Goal: Find contact information: Find contact information

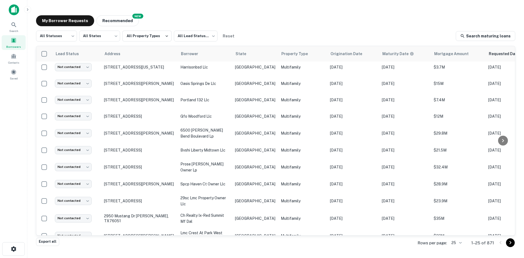
scroll to position [252, 0]
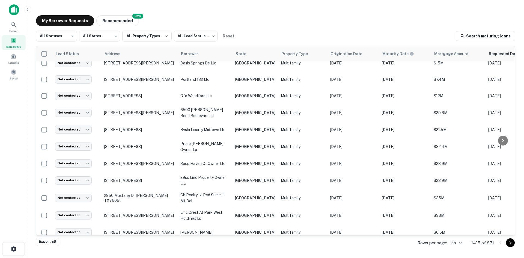
click at [459, 240] on body "Search Borrowers Contacts Saved My Borrower Requests NEW Recommended All Status…" at bounding box center [262, 129] width 524 height 258
click at [455, 215] on li "100" at bounding box center [457, 217] width 19 height 10
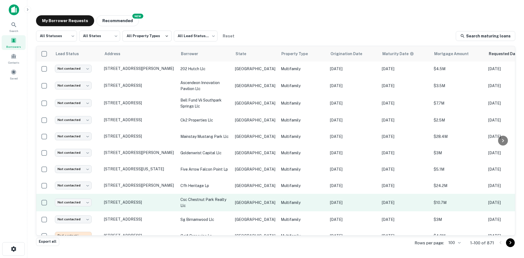
scroll to position [962, 0]
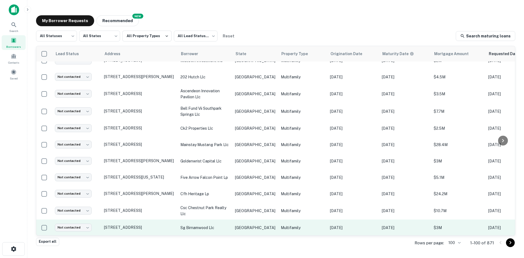
click at [278, 220] on td "Multifamily" at bounding box center [302, 228] width 49 height 16
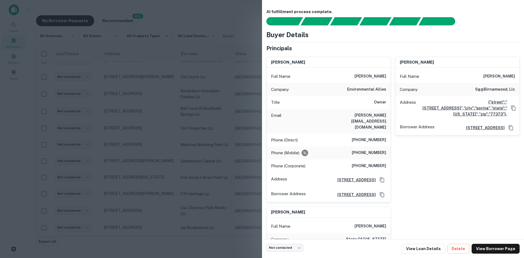
click at [370, 117] on h6 "[PERSON_NAME][EMAIL_ADDRESS][DOMAIN_NAME]" at bounding box center [354, 121] width 66 height 18
copy h6 "[PERSON_NAME][EMAIL_ADDRESS][DOMAIN_NAME]"
click at [137, 162] on div at bounding box center [262, 129] width 524 height 258
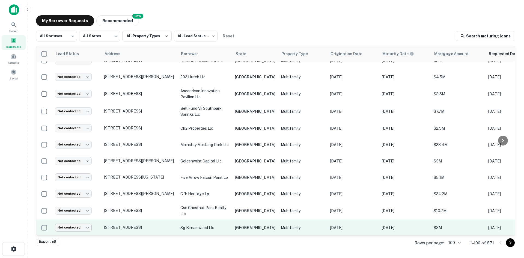
click at [83, 212] on body "Search Borrowers Contacts Saved My Borrower Requests NEW Recommended All Status…" at bounding box center [262, 129] width 524 height 258
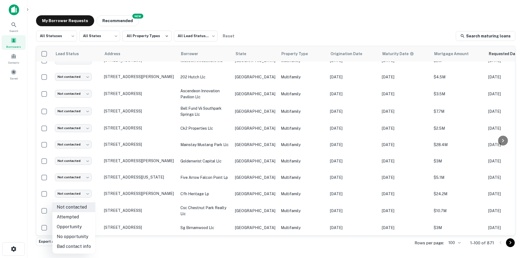
click at [82, 218] on li "Attempted" at bounding box center [73, 217] width 43 height 10
type input "*********"
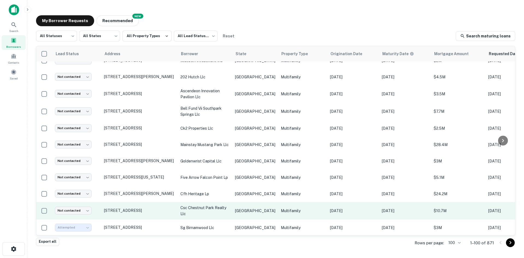
click at [243, 208] on p "[GEOGRAPHIC_DATA]" at bounding box center [255, 211] width 40 height 6
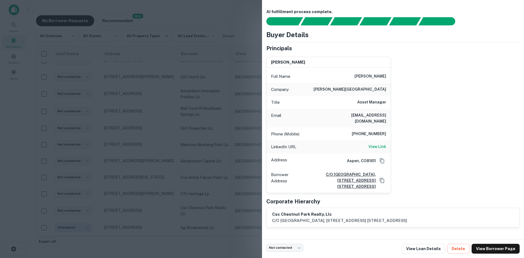
click at [351, 114] on h6 "[EMAIL_ADDRESS][DOMAIN_NAME]" at bounding box center [354, 118] width 66 height 12
copy h6 "[EMAIL_ADDRESS][DOMAIN_NAME]"
click at [180, 174] on div at bounding box center [262, 129] width 524 height 258
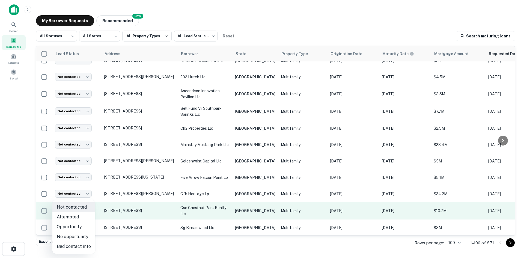
click at [86, 197] on body "Search Borrowers Contacts Saved My Borrower Requests NEW Recommended All Status…" at bounding box center [262, 129] width 524 height 258
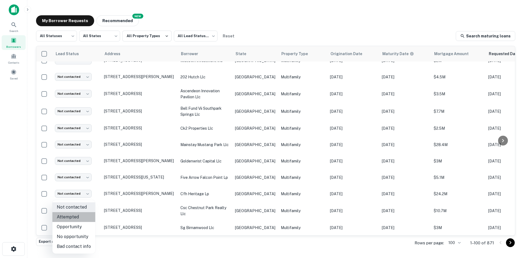
click at [76, 221] on li "Attempted" at bounding box center [73, 217] width 43 height 10
type input "*********"
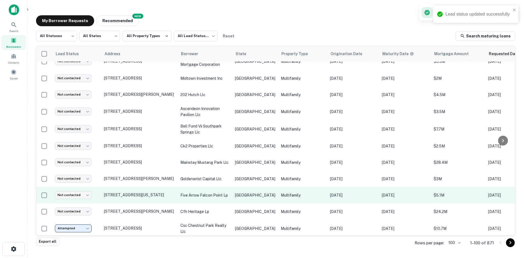
scroll to position [935, 0]
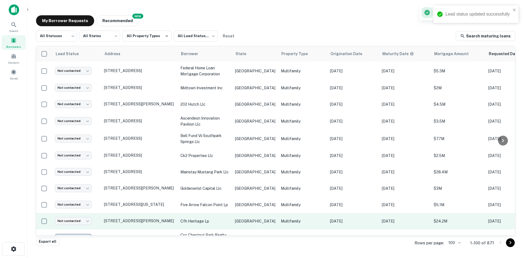
click at [231, 213] on td "cfh heritage lp" at bounding box center [205, 221] width 55 height 16
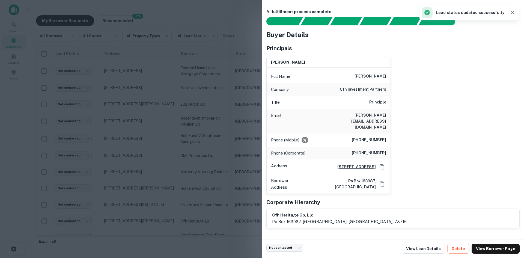
click at [371, 116] on h6 "[PERSON_NAME][EMAIL_ADDRESS][DOMAIN_NAME]" at bounding box center [354, 121] width 66 height 18
copy h6 "[PERSON_NAME][EMAIL_ADDRESS][DOMAIN_NAME]"
click at [160, 165] on div at bounding box center [262, 129] width 524 height 258
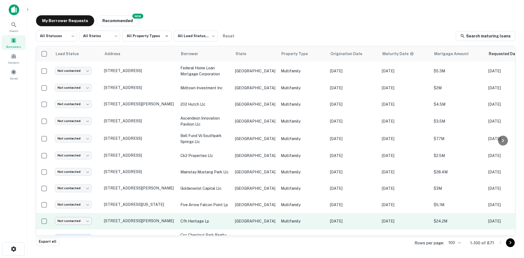
click at [70, 209] on body "Search Borrowers Contacts Saved My Borrower Requests NEW Recommended All Status…" at bounding box center [262, 129] width 524 height 258
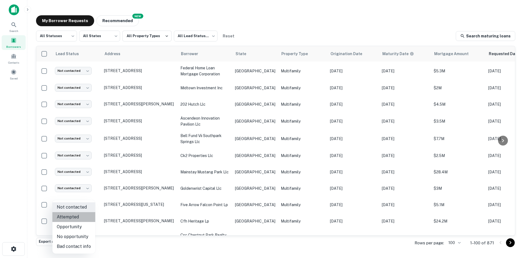
click at [74, 221] on li "Attempted" at bounding box center [73, 217] width 43 height 10
type input "*********"
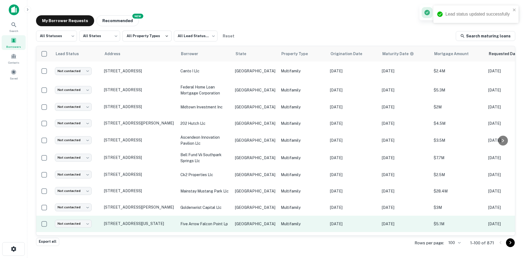
scroll to position [908, 0]
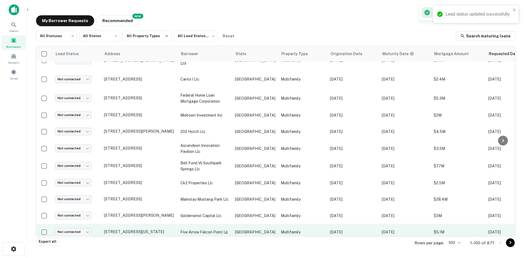
click at [278, 224] on td "Multifamily" at bounding box center [302, 232] width 49 height 16
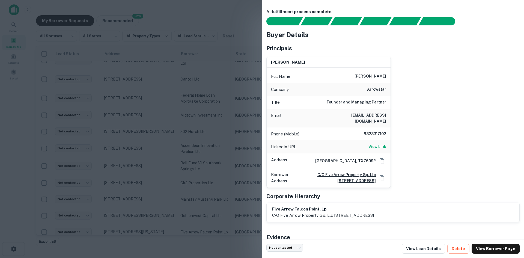
click at [368, 115] on h6 "[EMAIL_ADDRESS][DOMAIN_NAME]" at bounding box center [354, 118] width 66 height 12
copy h6 "[EMAIL_ADDRESS][DOMAIN_NAME]"
click at [151, 92] on div at bounding box center [262, 129] width 524 height 258
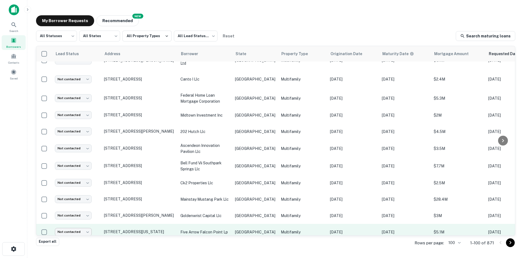
click at [74, 216] on body "Search Borrowers Contacts Saved My Borrower Requests NEW Recommended All Status…" at bounding box center [262, 129] width 524 height 258
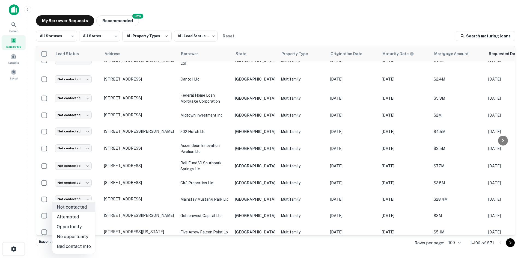
click at [74, 214] on li "Attempted" at bounding box center [73, 217] width 43 height 10
type input "*********"
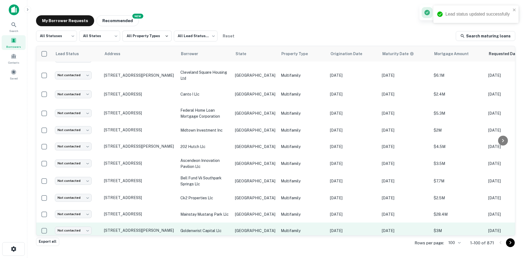
scroll to position [880, 0]
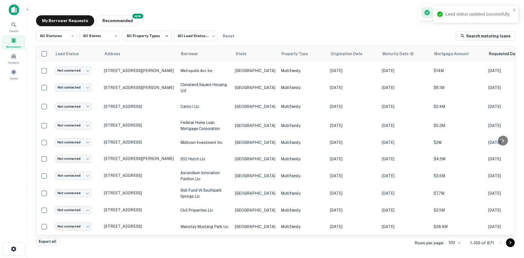
click at [256, 240] on p "[GEOGRAPHIC_DATA]" at bounding box center [255, 243] width 40 height 6
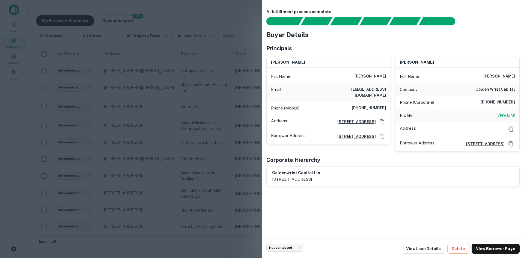
click at [378, 90] on h6 "[EMAIL_ADDRESS][DOMAIN_NAME]" at bounding box center [354, 92] width 66 height 12
copy h6 "[EMAIL_ADDRESS][DOMAIN_NAME]"
drag, startPoint x: 187, startPoint y: 193, endPoint x: 97, endPoint y: 218, distance: 93.6
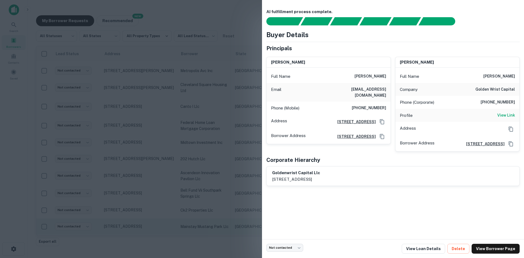
click at [187, 193] on div at bounding box center [262, 129] width 524 height 258
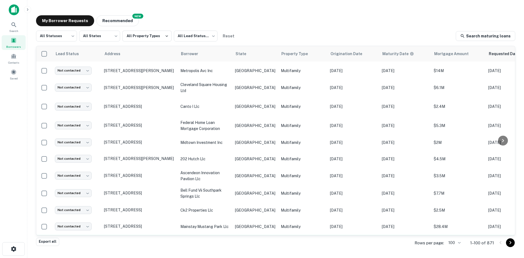
click at [74, 229] on body "Search Borrowers Contacts Saved My Borrower Requests NEW Recommended All Status…" at bounding box center [262, 129] width 524 height 258
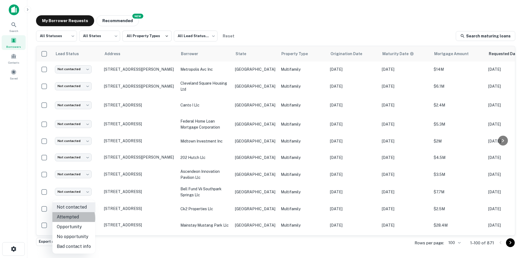
click at [70, 218] on li "Attempted" at bounding box center [73, 217] width 43 height 10
type input "*********"
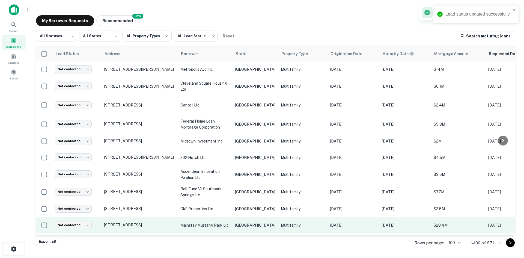
click at [218, 217] on td "mainstay mustang park llc" at bounding box center [205, 225] width 55 height 16
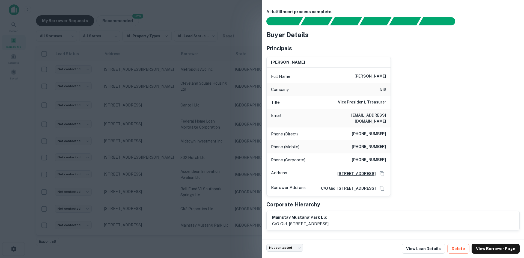
click at [370, 120] on div "Email [EMAIL_ADDRESS][DOMAIN_NAME]" at bounding box center [329, 118] width 124 height 19
click at [371, 117] on h6 "[EMAIL_ADDRESS][DOMAIN_NAME]" at bounding box center [354, 118] width 66 height 12
copy h6 "[EMAIL_ADDRESS][DOMAIN_NAME]"
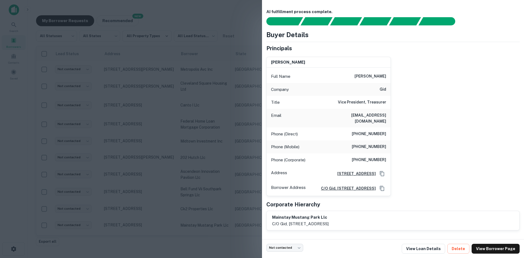
click at [152, 125] on div at bounding box center [262, 129] width 524 height 258
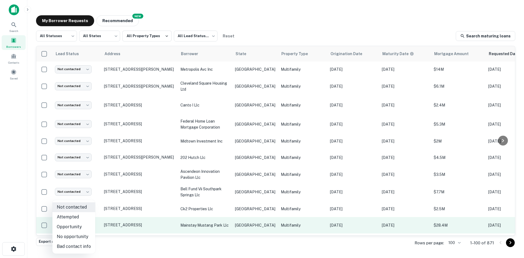
click at [87, 210] on body "Search Borrowers Contacts Saved My Borrower Requests NEW Recommended All Status…" at bounding box center [262, 129] width 524 height 258
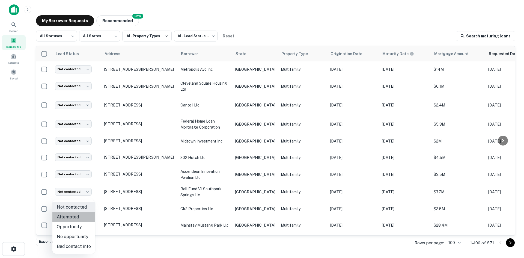
click at [79, 218] on li "Attempted" at bounding box center [73, 217] width 43 height 10
type input "*********"
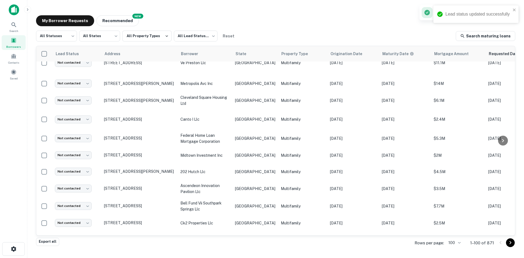
scroll to position [855, 0]
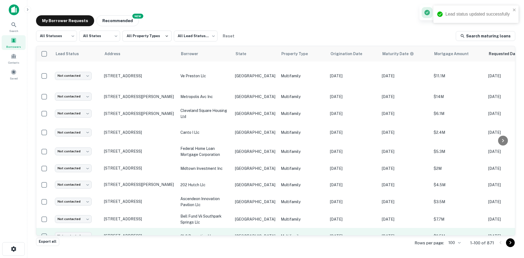
click at [253, 228] on td "[GEOGRAPHIC_DATA]" at bounding box center [255, 236] width 46 height 16
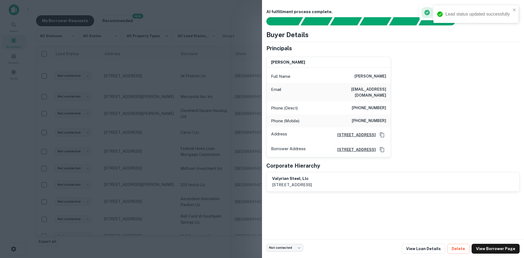
click at [375, 86] on div "Email [EMAIL_ADDRESS][DOMAIN_NAME]" at bounding box center [329, 92] width 124 height 19
copy h6 "[EMAIL_ADDRESS][DOMAIN_NAME]"
click at [73, 219] on div at bounding box center [262, 129] width 524 height 258
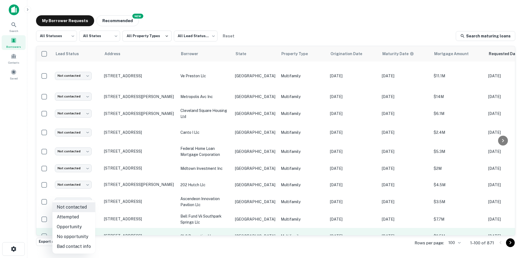
click at [75, 221] on body "Search Borrowers Contacts Saved My Borrower Requests NEW Recommended All Status…" at bounding box center [262, 129] width 524 height 258
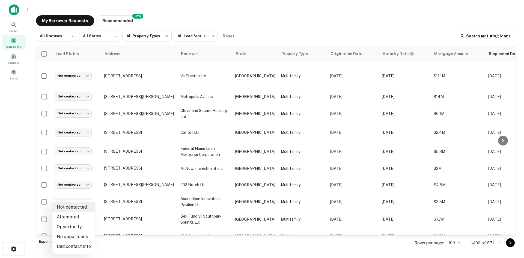
click at [76, 215] on li "Attempted" at bounding box center [73, 217] width 43 height 10
type input "*********"
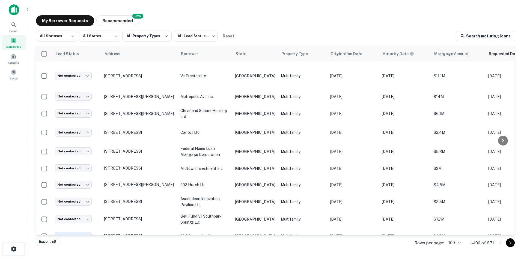
click at [308, 211] on td "Multifamily" at bounding box center [302, 219] width 49 height 17
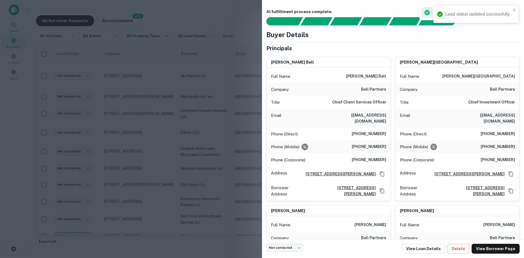
click at [374, 114] on h6 "[EMAIL_ADDRESS][DOMAIN_NAME]" at bounding box center [354, 118] width 66 height 12
click at [480, 117] on h6 "[EMAIL_ADDRESS][DOMAIN_NAME]" at bounding box center [483, 118] width 66 height 12
click at [481, 117] on h6 "[EMAIL_ADDRESS][DOMAIN_NAME]" at bounding box center [483, 118] width 66 height 12
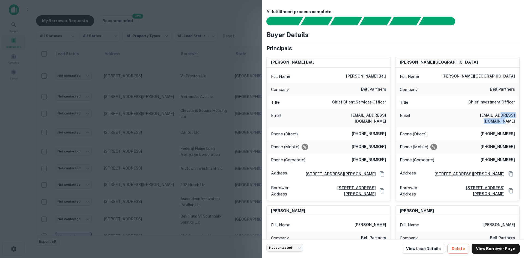
click at [481, 117] on h6 "[EMAIL_ADDRESS][DOMAIN_NAME]" at bounding box center [483, 118] width 66 height 12
copy h6 "[EMAIL_ADDRESS][DOMAIN_NAME]"
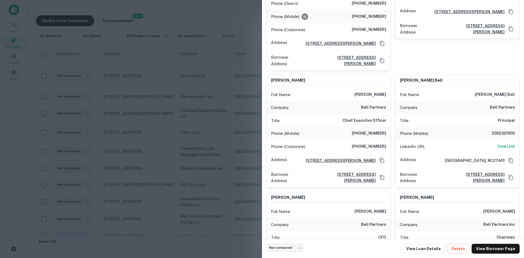
scroll to position [437, 0]
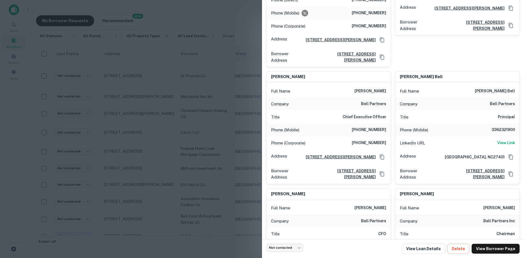
click at [504, 127] on h6 "3362321900" at bounding box center [499, 130] width 33 height 7
copy h6 "3362321900"
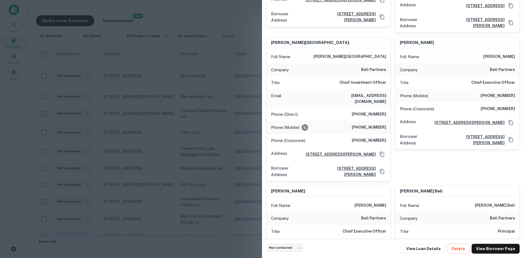
scroll to position [322, 0]
click at [354, 94] on h6 "[EMAIL_ADDRESS][DOMAIN_NAME]" at bounding box center [354, 99] width 66 height 12
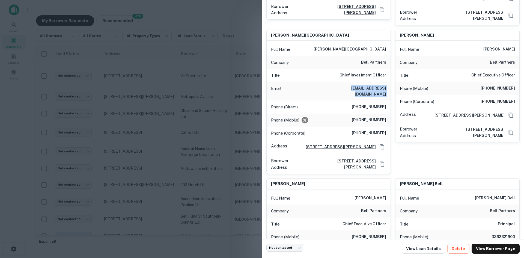
scroll to position [328, 0]
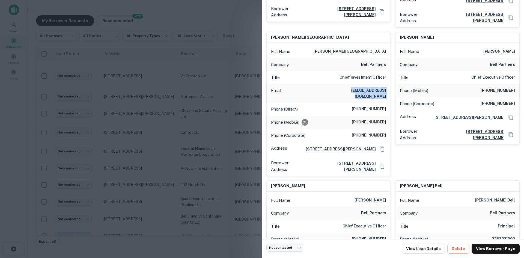
click at [361, 87] on h6 "[EMAIL_ADDRESS][DOMAIN_NAME]" at bounding box center [354, 93] width 66 height 12
drag, startPoint x: 102, startPoint y: 139, endPoint x: 120, endPoint y: 167, distance: 33.4
click at [102, 139] on div at bounding box center [262, 129] width 524 height 258
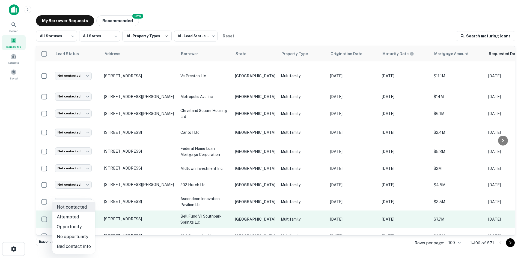
click at [79, 205] on body "Search Borrowers Contacts Saved My Borrower Requests NEW Recommended All Status…" at bounding box center [262, 129] width 524 height 258
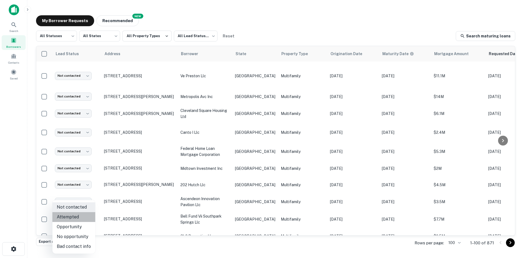
click at [77, 214] on li "Attempted" at bounding box center [73, 217] width 43 height 10
type input "*********"
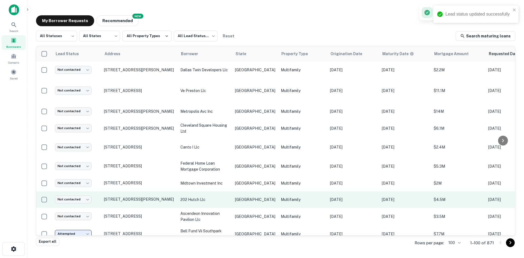
scroll to position [827, 0]
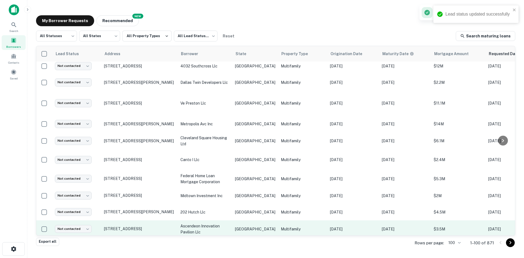
click at [281, 226] on p "Multifamily" at bounding box center [303, 229] width 44 height 6
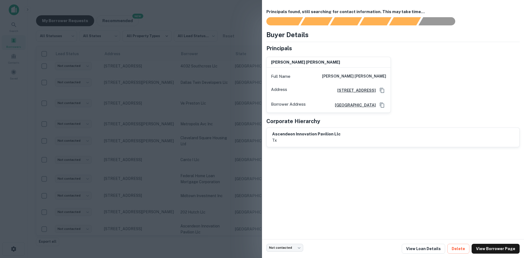
click at [231, 102] on div at bounding box center [262, 129] width 524 height 258
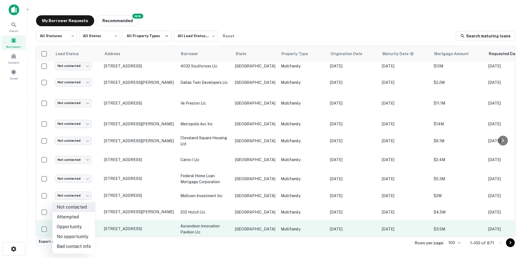
click at [74, 213] on body "Search Borrowers Contacts Saved My Borrower Requests NEW Recommended All Status…" at bounding box center [262, 129] width 524 height 258
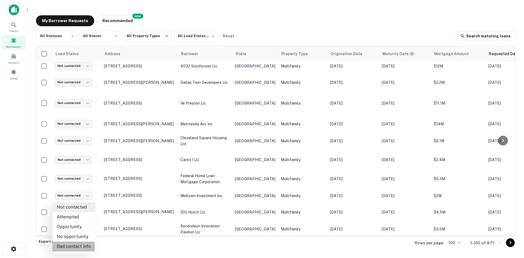
click at [72, 247] on li "Bad contact info" at bounding box center [73, 247] width 43 height 10
type input "**********"
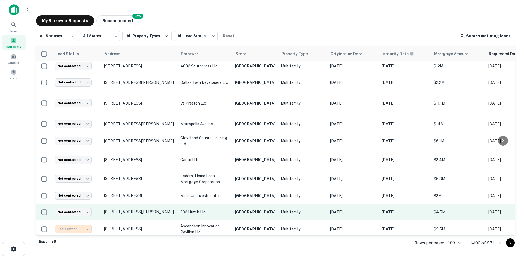
click at [288, 209] on p "Multifamily" at bounding box center [303, 212] width 44 height 6
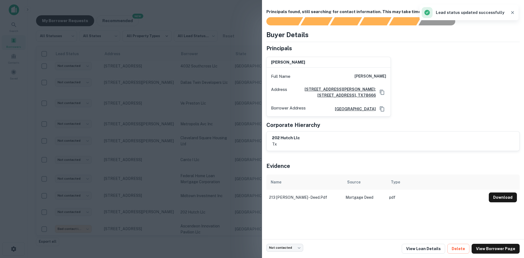
click at [230, 108] on div at bounding box center [262, 129] width 524 height 258
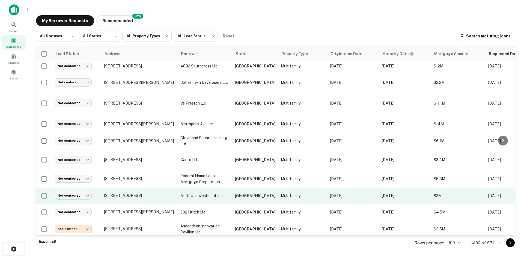
click at [308, 188] on td "Multifamily" at bounding box center [302, 196] width 49 height 16
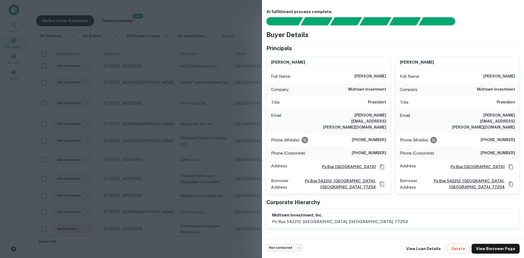
click at [373, 119] on h6 "[PERSON_NAME][EMAIL_ADDRESS][PERSON_NAME][DOMAIN_NAME]" at bounding box center [354, 121] width 66 height 18
copy h6 "[PERSON_NAME][EMAIL_ADDRESS][PERSON_NAME][DOMAIN_NAME]"
click at [164, 186] on div at bounding box center [262, 129] width 524 height 258
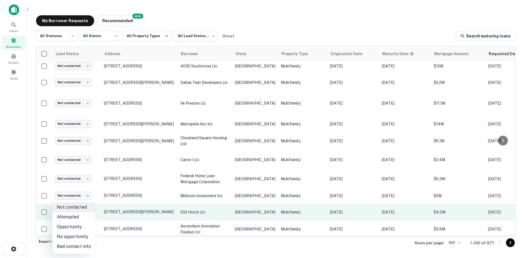
click at [79, 198] on body "Search Borrowers Contacts Saved My Borrower Requests NEW Recommended All Status…" at bounding box center [262, 129] width 524 height 258
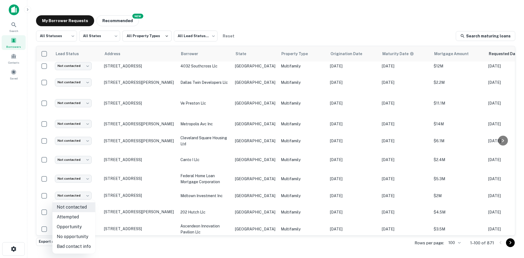
click at [81, 214] on li "Attempted" at bounding box center [73, 217] width 43 height 10
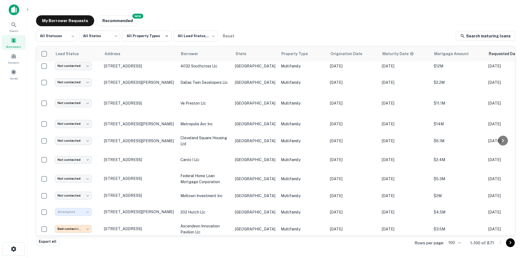
type input "*********"
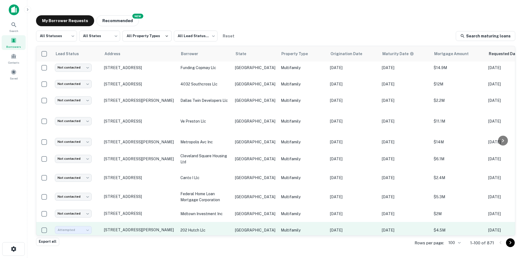
scroll to position [800, 0]
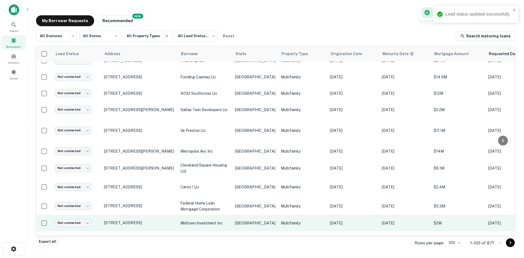
click at [281, 220] on p "Multifamily" at bounding box center [303, 223] width 44 height 6
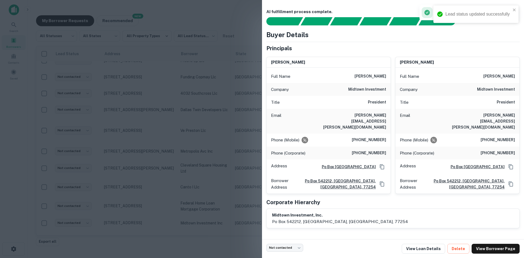
click at [159, 138] on div at bounding box center [262, 129] width 524 height 258
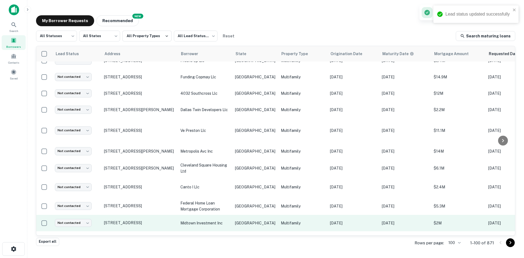
click at [278, 215] on td "Multifamily" at bounding box center [302, 223] width 49 height 16
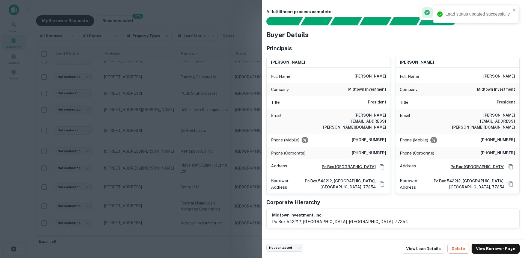
click at [233, 182] on div at bounding box center [262, 129] width 524 height 258
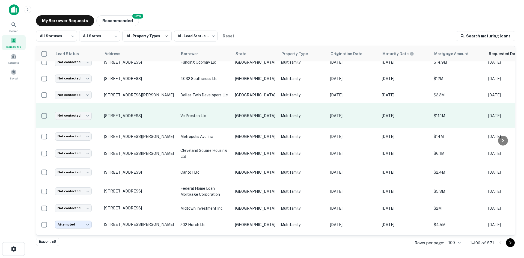
scroll to position [827, 0]
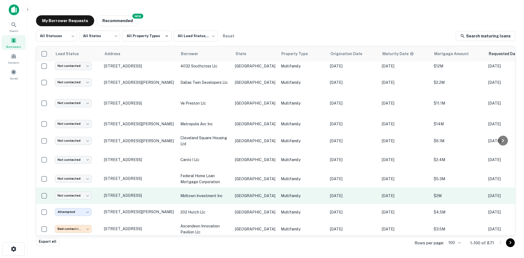
click at [283, 193] on p "Multifamily" at bounding box center [303, 196] width 44 height 6
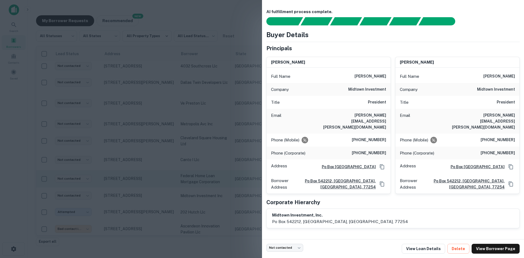
drag, startPoint x: 122, startPoint y: 155, endPoint x: 120, endPoint y: 168, distance: 13.0
click at [122, 155] on div at bounding box center [262, 129] width 524 height 258
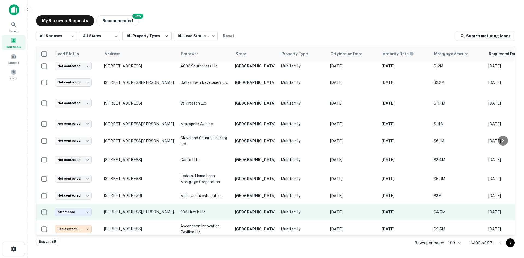
click at [214, 204] on td "202 hutch llc" at bounding box center [205, 212] width 55 height 16
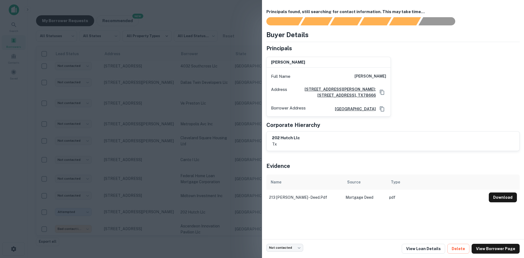
click at [201, 181] on div at bounding box center [262, 129] width 524 height 258
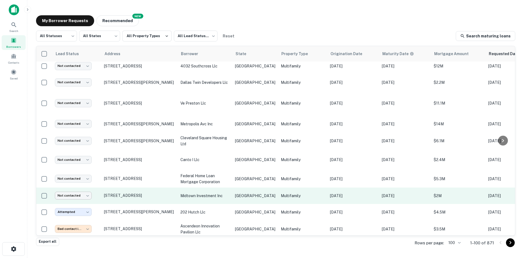
click at [72, 178] on body "Search Borrowers Contacts Saved My Borrower Requests NEW Recommended All Status…" at bounding box center [262, 129] width 524 height 258
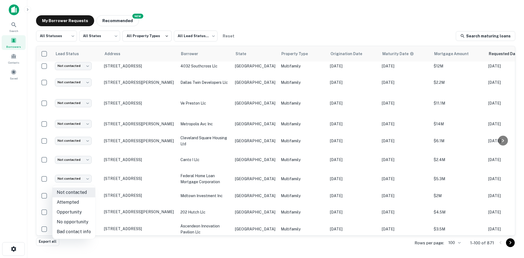
click at [77, 199] on li "Attempted" at bounding box center [73, 202] width 43 height 10
type input "*********"
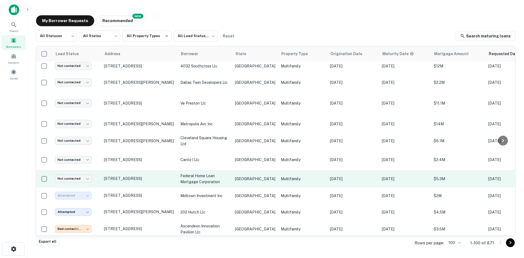
click at [302, 176] on p "Multifamily" at bounding box center [303, 179] width 44 height 6
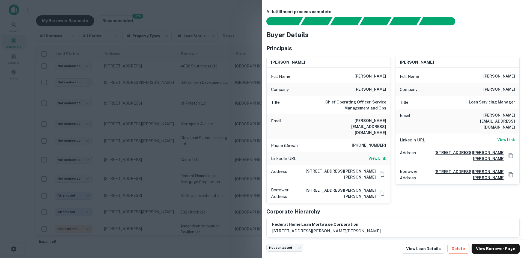
click at [359, 120] on h6 "[PERSON_NAME][EMAIL_ADDRESS][DOMAIN_NAME]" at bounding box center [354, 127] width 66 height 18
click at [453, 119] on div "Email [PERSON_NAME][EMAIL_ADDRESS][DOMAIN_NAME]" at bounding box center [458, 121] width 124 height 25
click at [462, 118] on h6 "[PERSON_NAME][EMAIL_ADDRESS][DOMAIN_NAME]" at bounding box center [483, 121] width 66 height 18
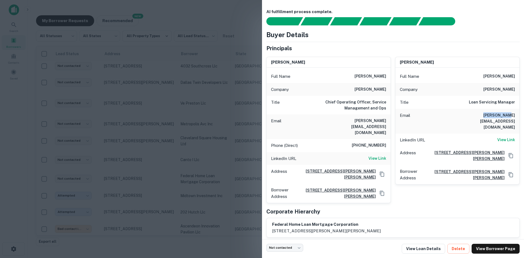
click at [462, 118] on h6 "[PERSON_NAME][EMAIL_ADDRESS][DOMAIN_NAME]" at bounding box center [483, 121] width 66 height 18
click at [253, 118] on div at bounding box center [262, 129] width 524 height 258
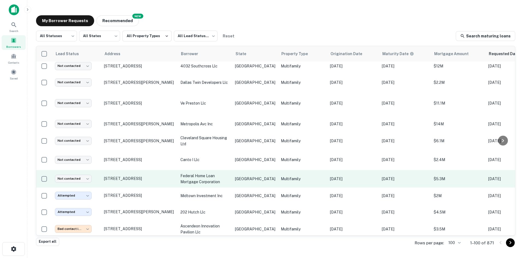
click at [68, 170] on td "Not contacted **** ​" at bounding box center [76, 178] width 49 height 17
click at [81, 163] on body "Search Borrowers Contacts Saved My Borrower Requests NEW Recommended All Status…" at bounding box center [262, 129] width 524 height 258
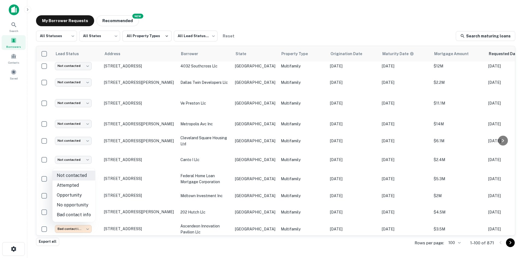
click at [80, 217] on li "Bad contact info" at bounding box center [73, 215] width 43 height 10
type input "**********"
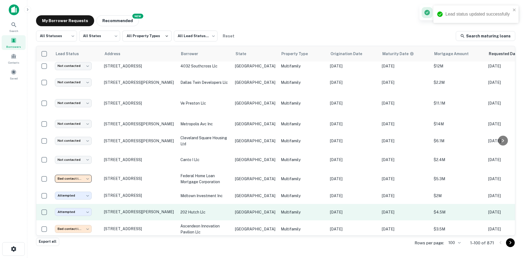
scroll to position [773, 0]
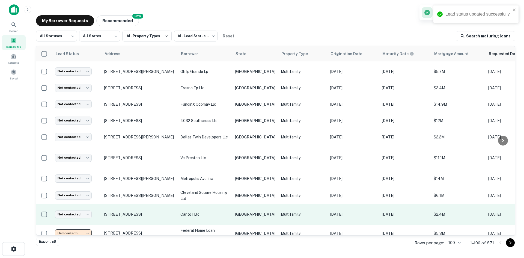
click at [299, 209] on td "Multifamily" at bounding box center [302, 214] width 49 height 20
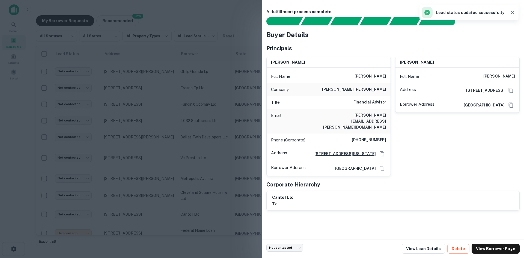
click at [375, 116] on h6 "[PERSON_NAME][EMAIL_ADDRESS][PERSON_NAME][DOMAIN_NAME]" at bounding box center [354, 121] width 66 height 18
click at [188, 126] on div at bounding box center [262, 129] width 524 height 258
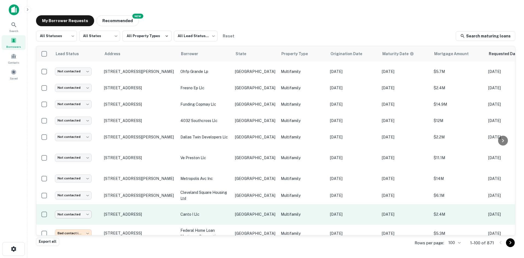
click at [68, 204] on body "Search Borrowers Contacts Saved My Borrower Requests NEW Recommended All Status…" at bounding box center [262, 129] width 524 height 258
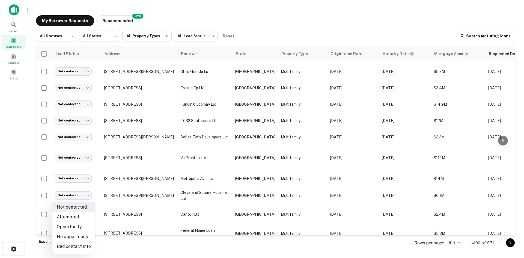
click at [73, 244] on li "Bad contact info" at bounding box center [73, 247] width 43 height 10
type input "**********"
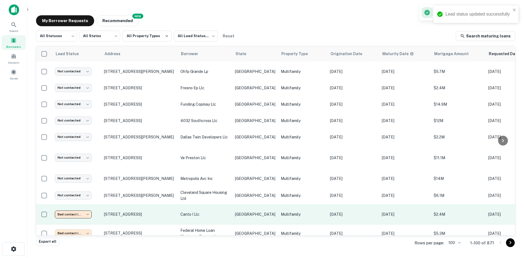
scroll to position [745, 0]
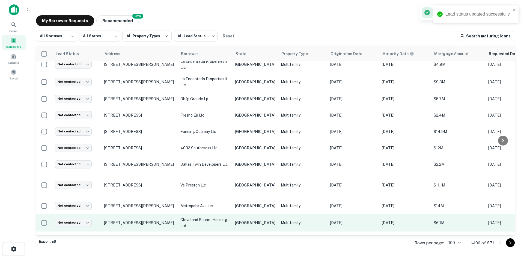
click at [281, 220] on p "Multifamily" at bounding box center [303, 223] width 44 height 6
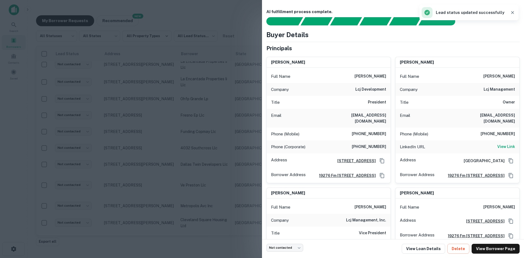
click at [367, 116] on h6 "[EMAIL_ADDRESS][DOMAIN_NAME]" at bounding box center [354, 118] width 66 height 12
drag, startPoint x: 124, startPoint y: 165, endPoint x: 78, endPoint y: 209, distance: 63.0
click at [124, 165] on div at bounding box center [262, 129] width 524 height 258
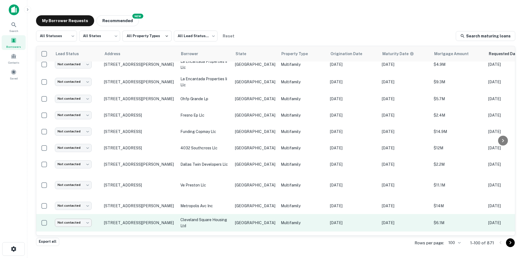
click at [73, 215] on body "Search Borrowers Contacts Saved My Borrower Requests NEW Recommended All Status…" at bounding box center [262, 129] width 524 height 258
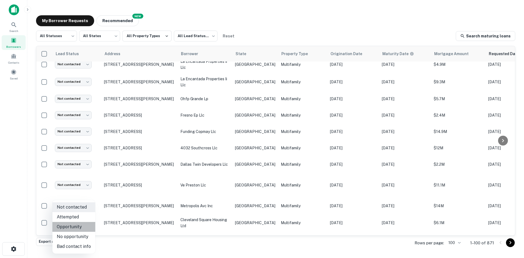
click at [74, 223] on li "Opportunity" at bounding box center [73, 227] width 43 height 10
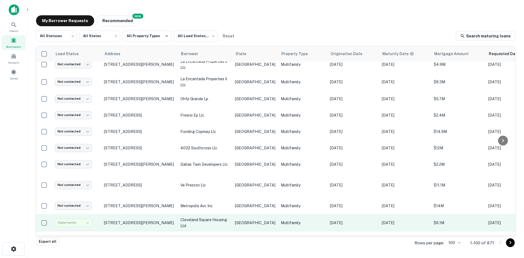
click at [81, 219] on div "Opportunity" at bounding box center [73, 223] width 37 height 8
click at [81, 214] on body "Lead status updated successfully Search Borrowers Contacts Saved My Borrower Re…" at bounding box center [262, 129] width 524 height 258
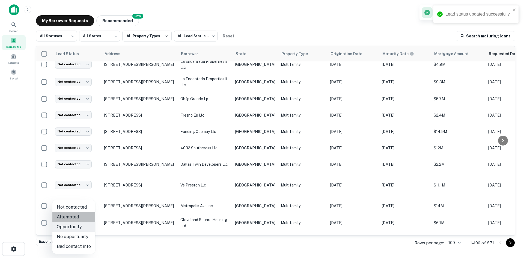
click at [80, 217] on li "Attempted" at bounding box center [73, 217] width 43 height 10
type input "*********"
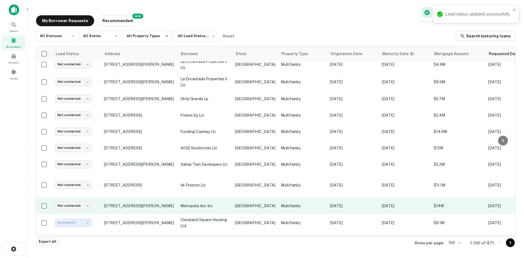
click at [249, 201] on td "[GEOGRAPHIC_DATA]" at bounding box center [255, 206] width 46 height 16
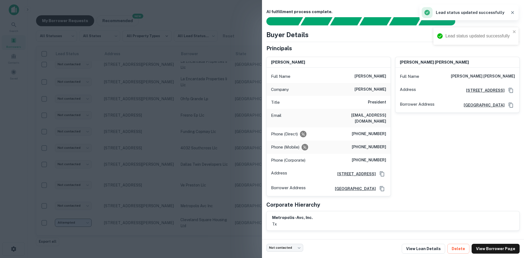
click at [372, 120] on div "Email [EMAIL_ADDRESS][DOMAIN_NAME]" at bounding box center [329, 118] width 124 height 19
click at [372, 116] on h6 "[EMAIL_ADDRESS][DOMAIN_NAME]" at bounding box center [354, 118] width 66 height 12
click at [117, 165] on div at bounding box center [262, 129] width 524 height 258
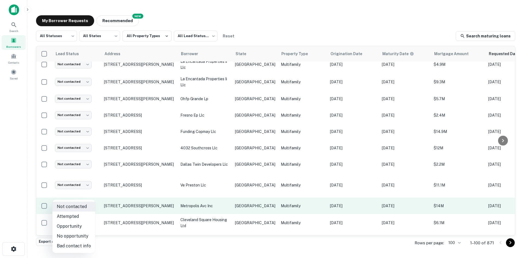
click at [80, 194] on body "Search Borrowers Contacts Saved My Borrower Requests NEW Recommended All Status…" at bounding box center [262, 129] width 524 height 258
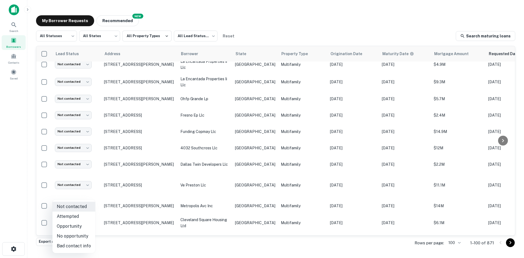
click at [77, 214] on li "Attempted" at bounding box center [73, 217] width 43 height 10
type input "*********"
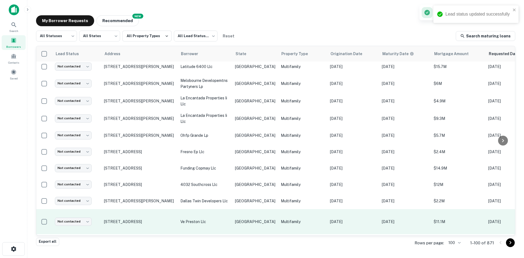
scroll to position [718, 0]
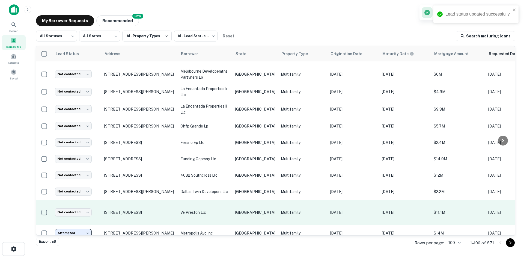
click at [233, 200] on td "[GEOGRAPHIC_DATA]" at bounding box center [255, 212] width 46 height 25
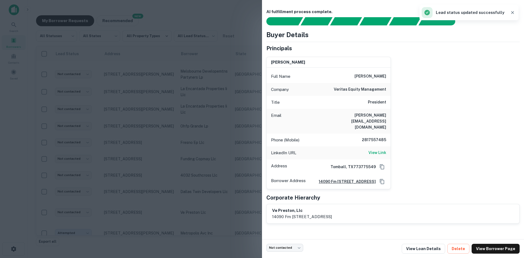
click at [377, 119] on div "Email [PERSON_NAME][EMAIL_ADDRESS][DOMAIN_NAME]" at bounding box center [329, 121] width 124 height 25
click at [377, 118] on h6 "[PERSON_NAME][EMAIL_ADDRESS][DOMAIN_NAME]" at bounding box center [354, 121] width 66 height 18
click at [377, 112] on h6 "[PERSON_NAME][EMAIL_ADDRESS][DOMAIN_NAME]" at bounding box center [354, 121] width 66 height 18
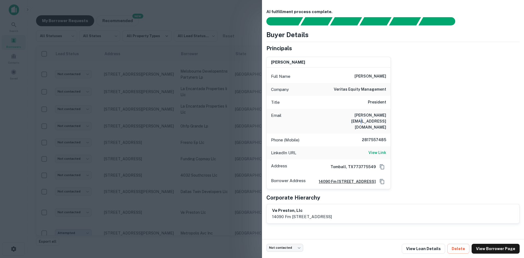
click at [377, 112] on h6 "[PERSON_NAME][EMAIL_ADDRESS][DOMAIN_NAME]" at bounding box center [354, 121] width 66 height 18
click at [155, 208] on div at bounding box center [262, 129] width 524 height 258
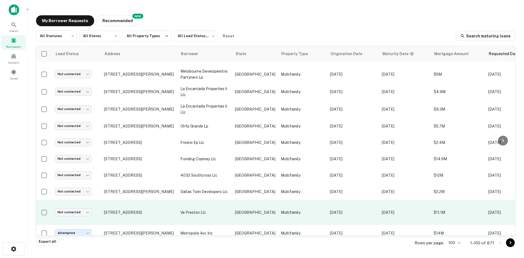
click at [208, 209] on p "ve preston llc" at bounding box center [205, 212] width 49 height 6
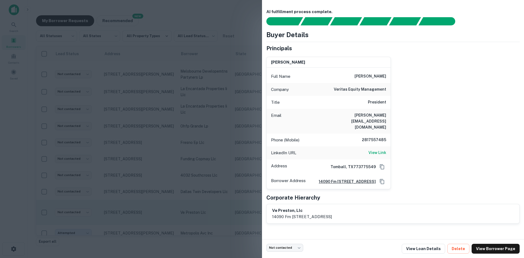
drag, startPoint x: 154, startPoint y: 152, endPoint x: 82, endPoint y: 194, distance: 84.1
click at [154, 152] on div at bounding box center [262, 129] width 524 height 258
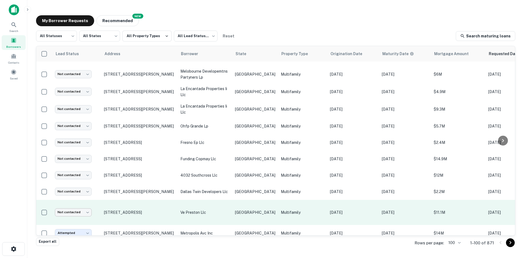
click at [83, 204] on body "Search Borrowers Contacts Saved My Borrower Requests NEW Recommended All Status…" at bounding box center [262, 129] width 524 height 258
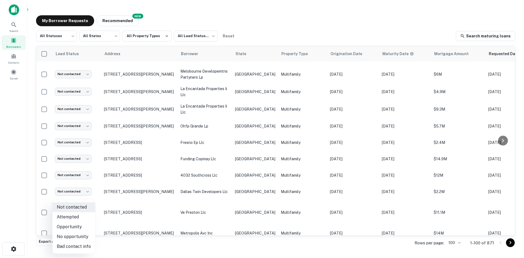
click at [84, 218] on li "Attempted" at bounding box center [73, 217] width 43 height 10
type input "*********"
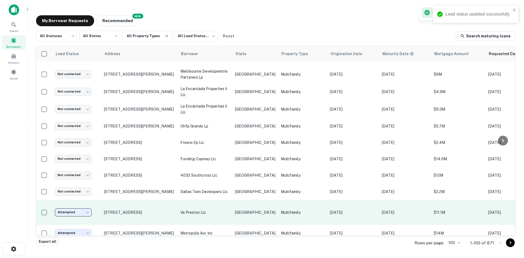
scroll to position [691, 0]
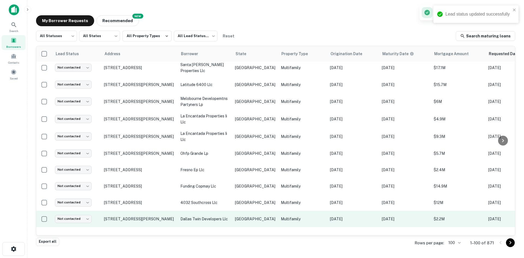
click at [224, 215] on td "dallas twin developers llc" at bounding box center [205, 219] width 55 height 16
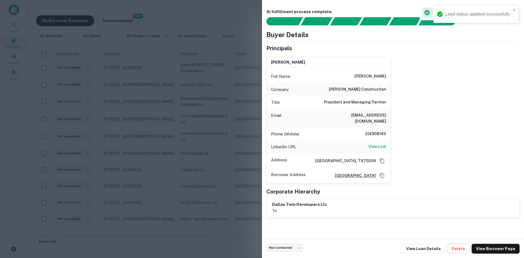
click at [365, 116] on h6 "[EMAIL_ADDRESS][DOMAIN_NAME]" at bounding box center [354, 118] width 66 height 12
click at [143, 182] on div at bounding box center [262, 129] width 524 height 258
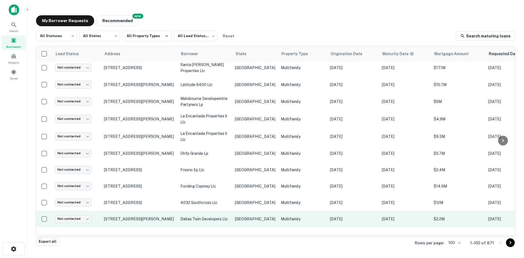
click at [225, 216] on p "dallas twin developers llc" at bounding box center [205, 219] width 49 height 6
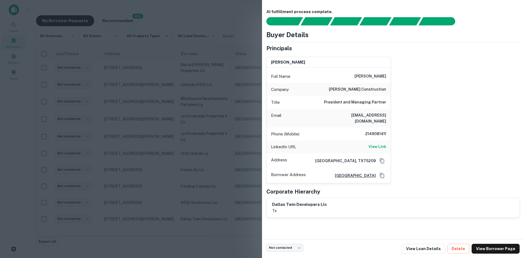
click at [187, 181] on div at bounding box center [262, 129] width 524 height 258
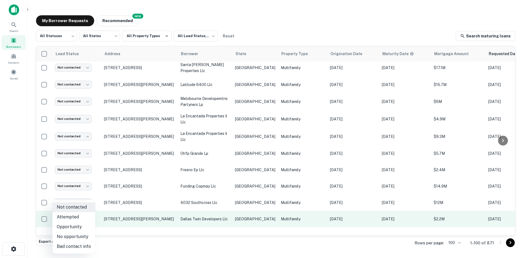
click at [81, 210] on body "Search Borrowers Contacts Saved My Borrower Requests NEW Recommended All Status…" at bounding box center [262, 129] width 524 height 258
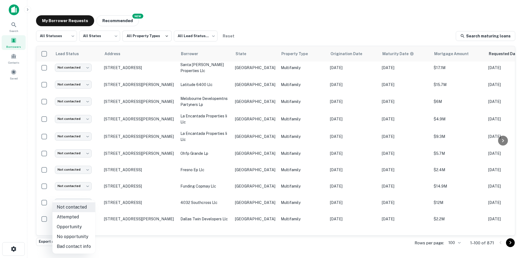
click at [82, 247] on li "Bad contact info" at bounding box center [73, 247] width 43 height 10
type input "**********"
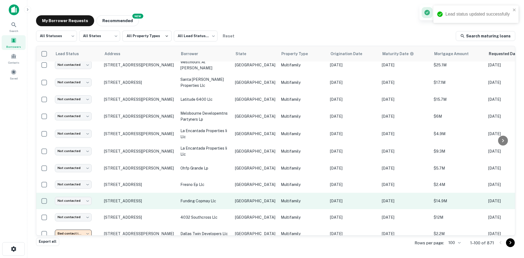
scroll to position [663, 0]
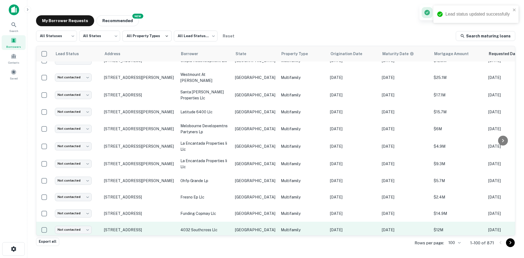
click at [281, 227] on p "Multifamily" at bounding box center [303, 230] width 44 height 6
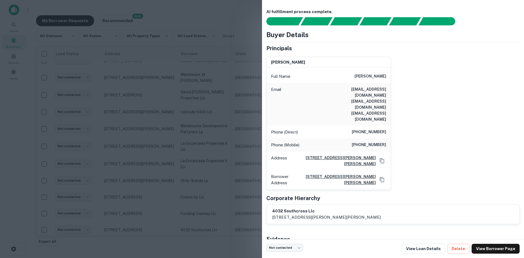
click at [368, 89] on h6 "[EMAIL_ADDRESS][DOMAIN_NAME] [EMAIL_ADDRESS][DOMAIN_NAME] [EMAIL_ADDRESS][DOMAI…" at bounding box center [354, 104] width 66 height 36
click at [407, 103] on div "[PERSON_NAME] Full Name [PERSON_NAME] Email [EMAIL_ADDRESS][DOMAIN_NAME] [EMAIL…" at bounding box center [391, 120] width 258 height 137
click at [77, 171] on div at bounding box center [262, 129] width 524 height 258
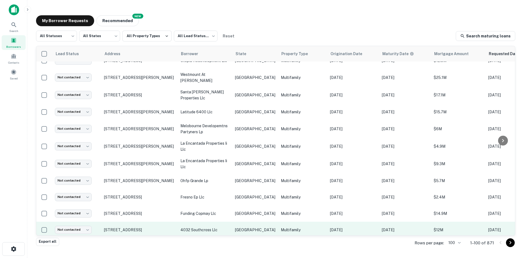
click at [281, 227] on p "Multifamily" at bounding box center [303, 230] width 44 height 6
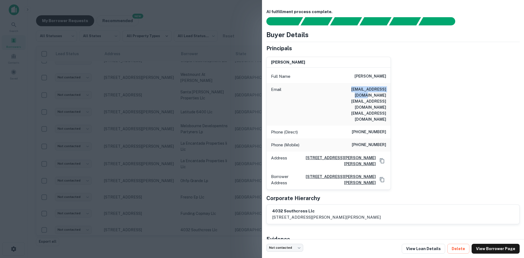
drag, startPoint x: 343, startPoint y: 90, endPoint x: 388, endPoint y: 91, distance: 44.8
click at [388, 91] on div "Email [EMAIL_ADDRESS][DOMAIN_NAME] [EMAIL_ADDRESS][DOMAIN_NAME] [EMAIL_ADDRESS]…" at bounding box center [329, 104] width 124 height 43
drag, startPoint x: 387, startPoint y: 95, endPoint x: 350, endPoint y: 96, distance: 36.9
click at [350, 96] on div "Email [EMAIL_ADDRESS][DOMAIN_NAME] [EMAIL_ADDRESS][DOMAIN_NAME] [EMAIL_ADDRESS]…" at bounding box center [329, 104] width 124 height 43
drag, startPoint x: 384, startPoint y: 103, endPoint x: 325, endPoint y: 103, distance: 59.3
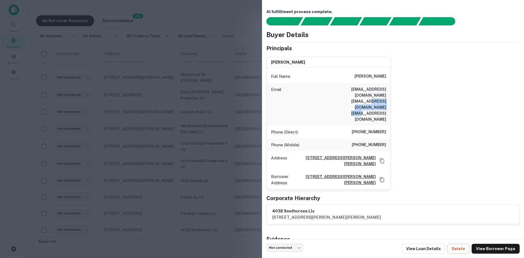
click at [325, 103] on h6 "[EMAIL_ADDRESS][DOMAIN_NAME] [EMAIL_ADDRESS][DOMAIN_NAME] [EMAIL_ADDRESS][DOMAI…" at bounding box center [354, 104] width 66 height 36
click at [223, 140] on div at bounding box center [262, 129] width 524 height 258
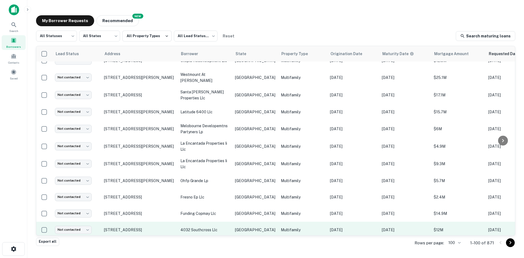
click at [226, 227] on p "4032 southcross llc" at bounding box center [205, 230] width 49 height 6
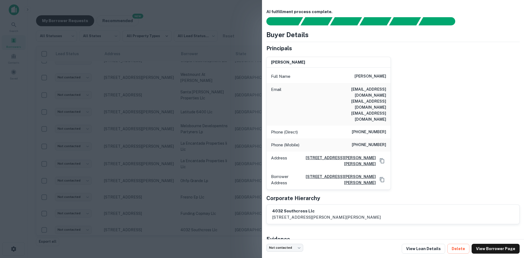
click at [226, 218] on div at bounding box center [262, 129] width 524 height 258
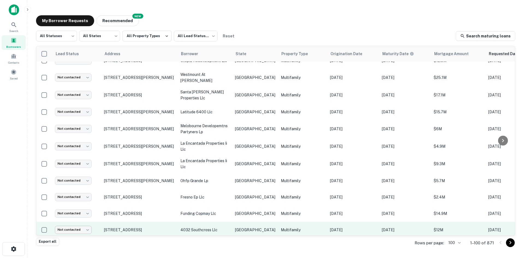
click at [83, 222] on body "Search Borrowers Contacts Saved My Borrower Requests NEW Recommended All Status…" at bounding box center [262, 129] width 524 height 258
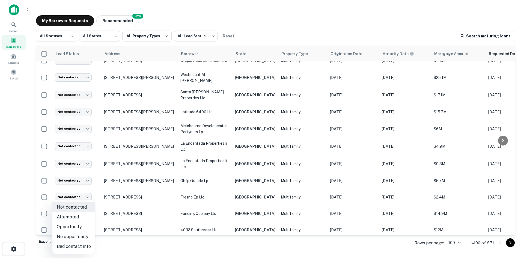
click at [85, 243] on li "Bad contact info" at bounding box center [73, 247] width 43 height 10
type input "**********"
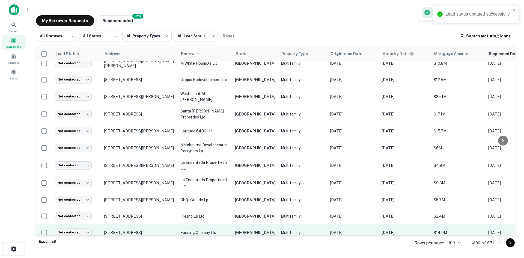
scroll to position [636, 0]
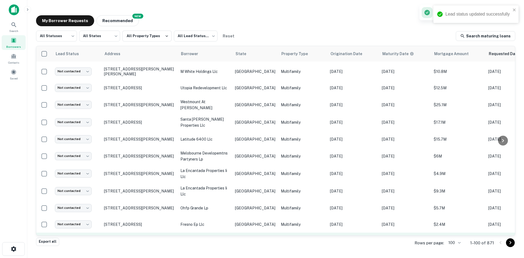
click at [278, 233] on td "Multifamily" at bounding box center [302, 241] width 49 height 16
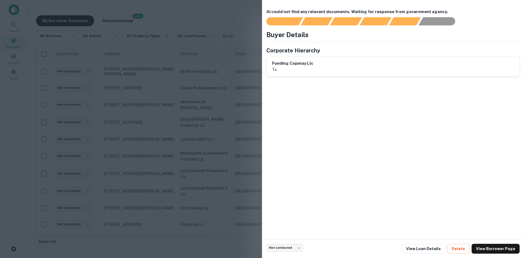
click at [155, 129] on div at bounding box center [262, 129] width 524 height 258
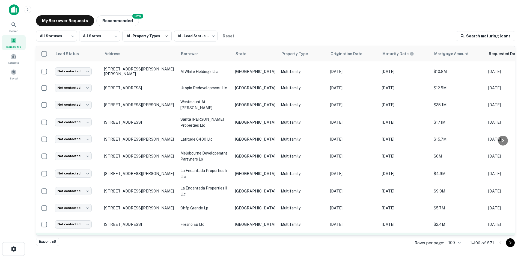
click at [227, 233] on td "funding copmay llc" at bounding box center [205, 241] width 55 height 16
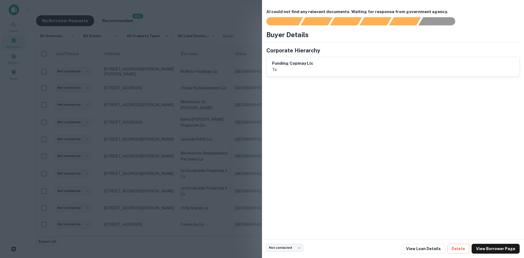
click at [151, 163] on div at bounding box center [262, 129] width 524 height 258
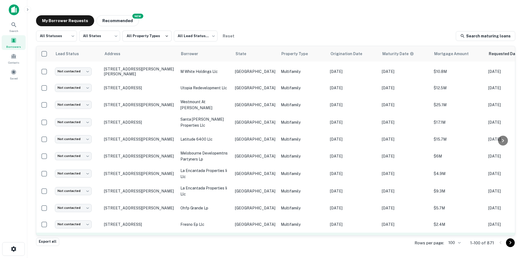
click at [82, 229] on body "Search Borrowers Contacts Saved My Borrower Requests NEW Recommended All Status…" at bounding box center [262, 129] width 524 height 258
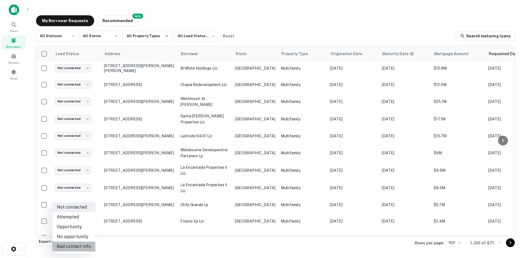
click at [78, 245] on li "Bad contact info" at bounding box center [73, 247] width 43 height 10
type input "**********"
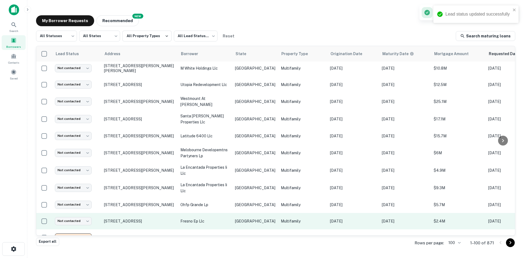
click at [285, 218] on p "Multifamily" at bounding box center [303, 221] width 44 height 6
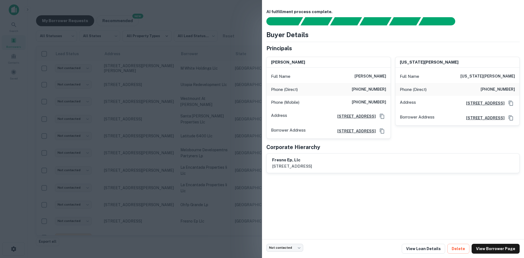
click at [197, 123] on div at bounding box center [262, 129] width 524 height 258
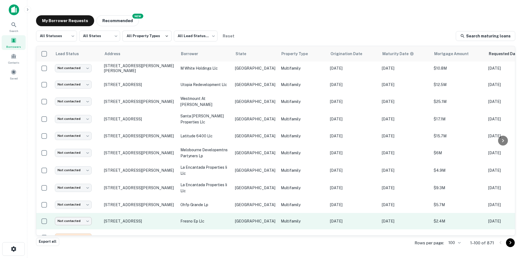
click at [85, 212] on body "Search Borrowers Contacts Saved My Borrower Requests NEW Recommended All Status…" at bounding box center [262, 129] width 524 height 258
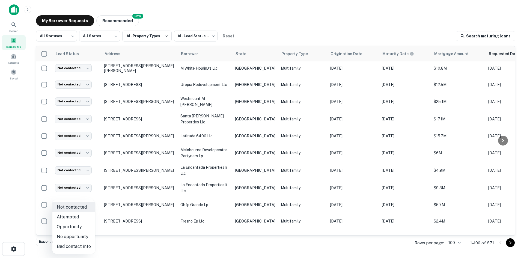
click at [82, 247] on li "Bad contact info" at bounding box center [73, 247] width 43 height 10
type input "**********"
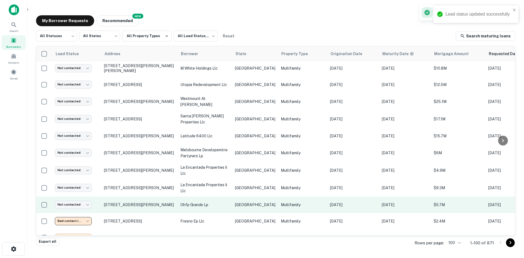
click at [330, 202] on p "[DATE]" at bounding box center [353, 205] width 46 height 6
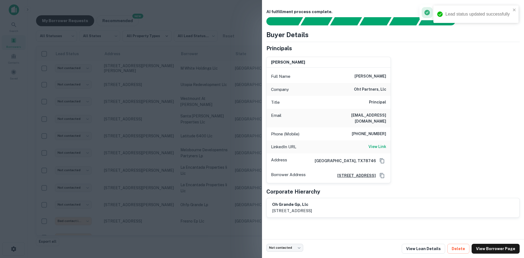
click at [351, 115] on h6 "[EMAIL_ADDRESS][DOMAIN_NAME]" at bounding box center [354, 118] width 66 height 12
click at [192, 97] on div at bounding box center [262, 129] width 524 height 258
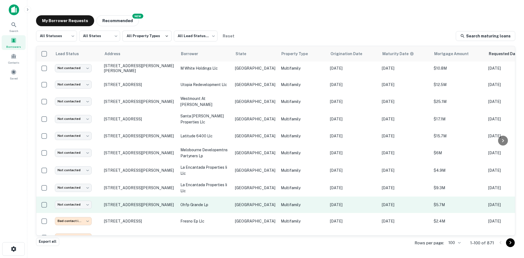
click at [278, 197] on td "Multifamily" at bounding box center [302, 205] width 49 height 16
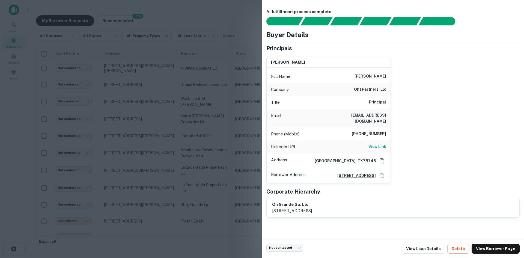
click at [147, 198] on div at bounding box center [262, 129] width 524 height 258
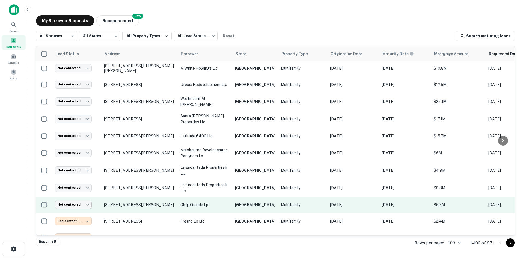
click at [79, 196] on body "Search Borrowers Contacts Saved My Borrower Requests NEW Recommended All Status…" at bounding box center [262, 129] width 524 height 258
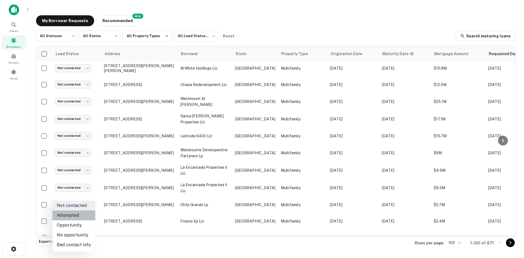
click at [79, 213] on li "Attempted" at bounding box center [73, 216] width 43 height 10
type input "*********"
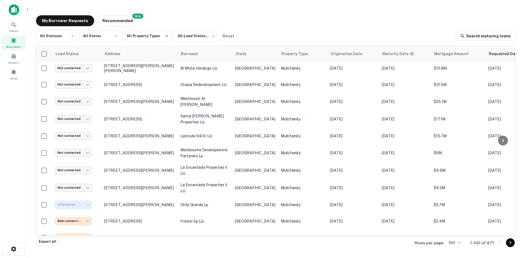
click at [203, 183] on p "la encantada properties ii llc" at bounding box center [205, 188] width 49 height 12
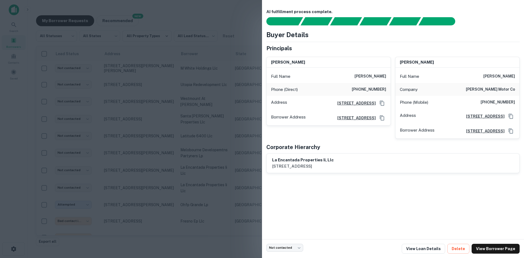
click at [187, 148] on div at bounding box center [262, 129] width 524 height 258
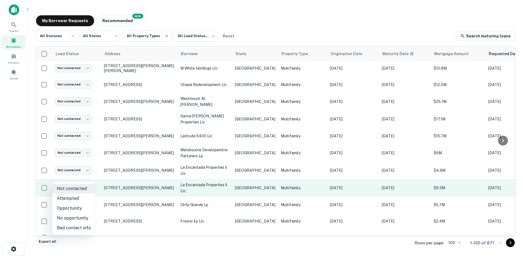
click at [84, 181] on body "Search Borrowers Contacts Saved My Borrower Requests NEW Recommended All Status…" at bounding box center [262, 129] width 524 height 258
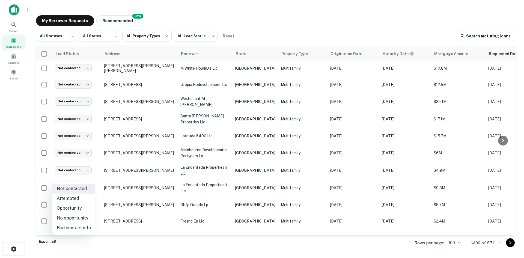
click at [78, 226] on li "Bad contact info" at bounding box center [73, 228] width 43 height 10
type input "**********"
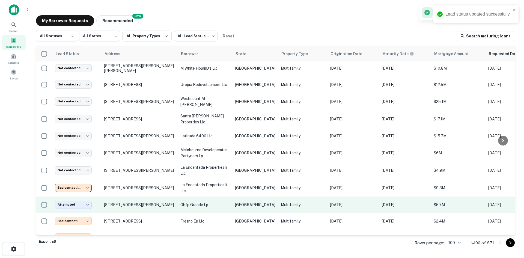
scroll to position [612, 0]
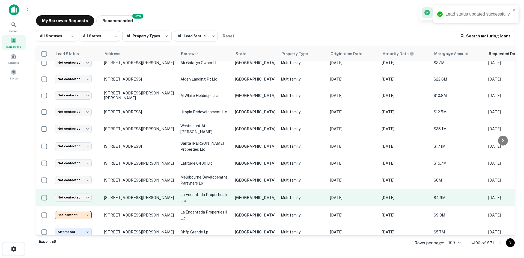
click at [237, 191] on td "[GEOGRAPHIC_DATA]" at bounding box center [255, 197] width 46 height 17
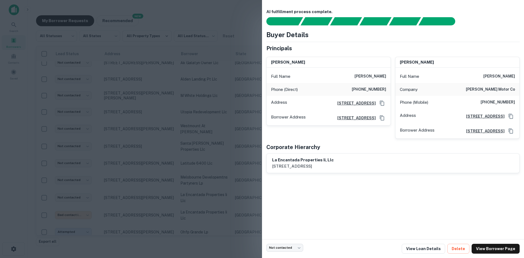
click at [193, 133] on div at bounding box center [262, 129] width 524 height 258
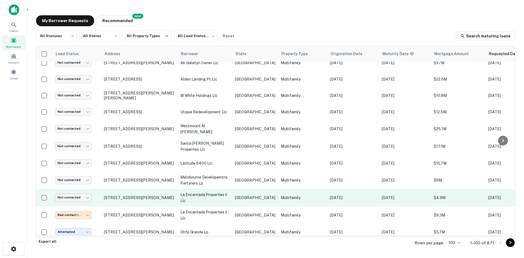
click at [80, 185] on body "Search Borrowers Contacts Saved My Borrower Requests NEW Recommended All Status…" at bounding box center [262, 129] width 524 height 258
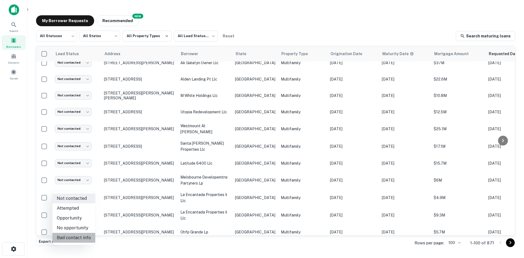
click at [85, 234] on li "Bad contact info" at bounding box center [73, 238] width 43 height 10
type input "**********"
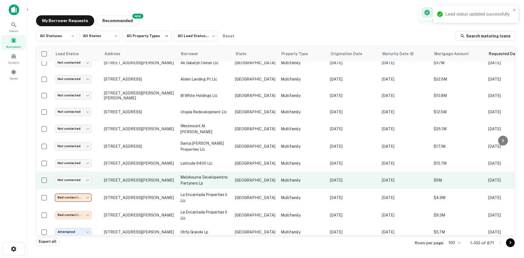
scroll to position [585, 0]
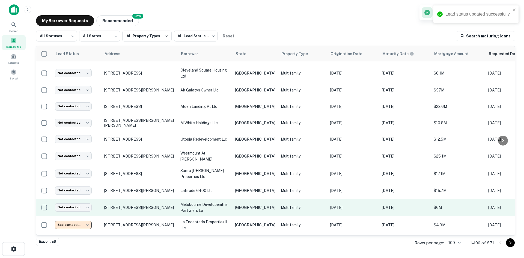
click at [278, 199] on td "Multifamily" at bounding box center [302, 207] width 49 height 17
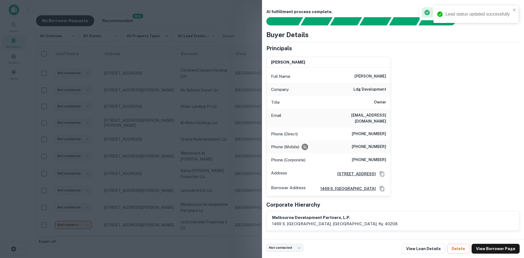
click at [364, 107] on div "Title Owner" at bounding box center [329, 102] width 124 height 13
click at [359, 119] on div "Email [EMAIL_ADDRESS][DOMAIN_NAME]" at bounding box center [329, 118] width 124 height 19
drag, startPoint x: 149, startPoint y: 185, endPoint x: 79, endPoint y: 196, distance: 71.0
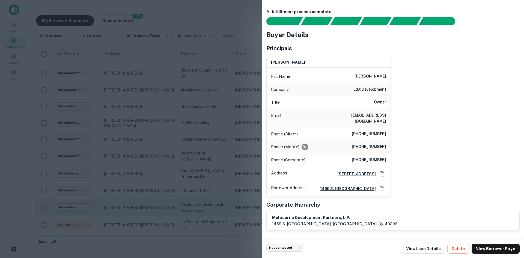
click at [149, 185] on div at bounding box center [262, 129] width 524 height 258
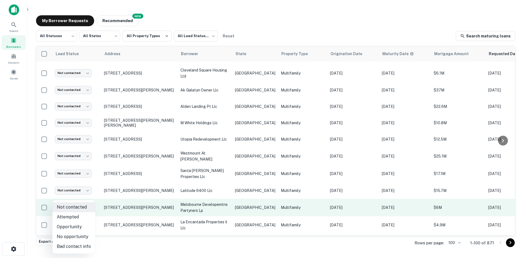
click at [76, 197] on body "Search Borrowers Contacts Saved My Borrower Requests NEW Recommended All Status…" at bounding box center [262, 129] width 524 height 258
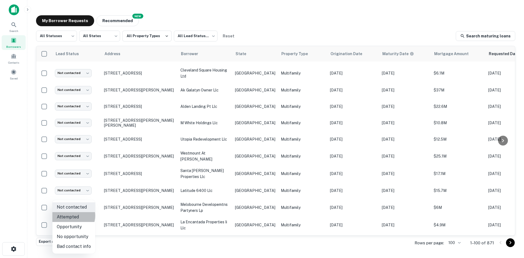
click at [71, 216] on li "Attempted" at bounding box center [73, 217] width 43 height 10
type input "*********"
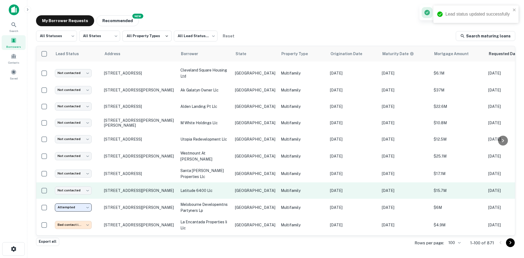
click at [217, 182] on td "latitude 6400 llc" at bounding box center [205, 190] width 55 height 16
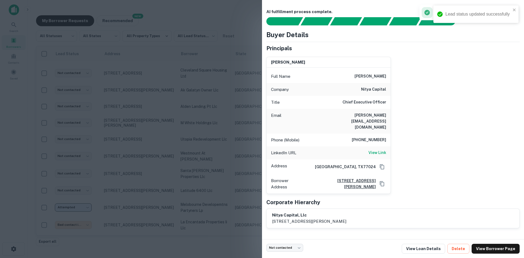
click at [380, 113] on h6 "[PERSON_NAME][EMAIL_ADDRESS][DOMAIN_NAME]" at bounding box center [354, 121] width 66 height 18
click at [198, 154] on div at bounding box center [262, 129] width 524 height 258
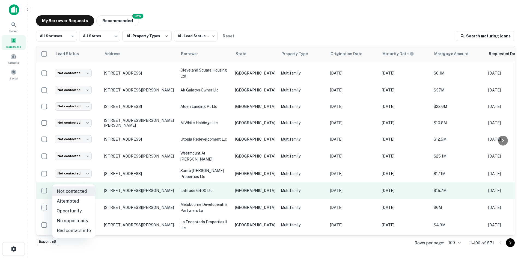
click at [82, 179] on body "Search Borrowers Contacts Saved My Borrower Requests NEW Recommended All Status…" at bounding box center [262, 129] width 524 height 258
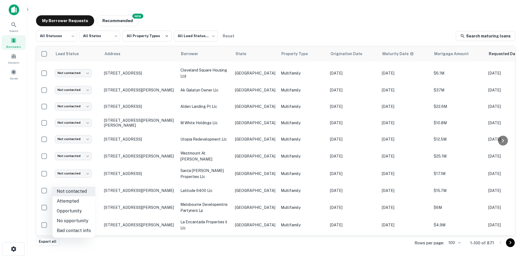
click at [78, 199] on li "Attempted" at bounding box center [73, 201] width 43 height 10
type input "*********"
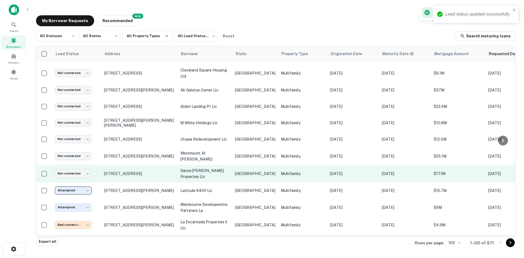
click at [247, 171] on p "[GEOGRAPHIC_DATA]" at bounding box center [255, 174] width 40 height 6
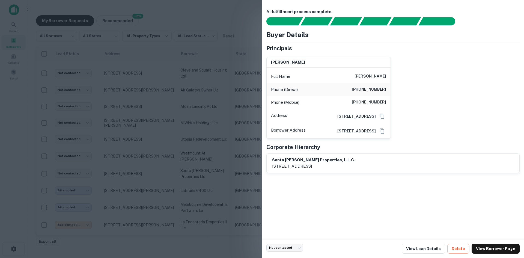
click at [228, 122] on div at bounding box center [262, 129] width 524 height 258
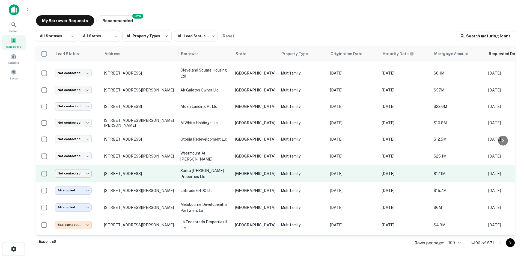
click at [82, 164] on body "Search Borrowers Contacts Saved My Borrower Requests NEW Recommended All Status…" at bounding box center [262, 129] width 524 height 258
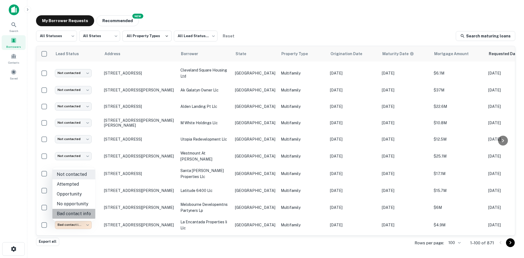
click at [80, 217] on li "Bad contact info" at bounding box center [73, 214] width 43 height 10
type input "**********"
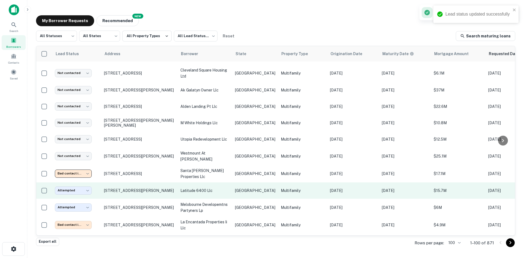
scroll to position [557, 0]
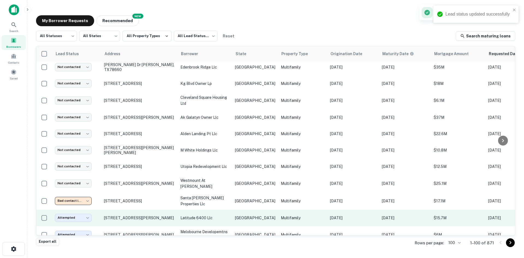
click at [241, 181] on p "[GEOGRAPHIC_DATA]" at bounding box center [255, 184] width 40 height 6
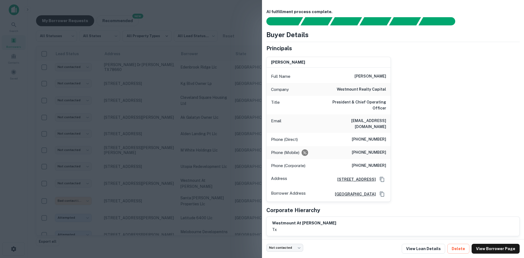
click at [369, 118] on h6 "[EMAIL_ADDRESS][DOMAIN_NAME]" at bounding box center [354, 124] width 66 height 12
click at [146, 183] on div at bounding box center [262, 129] width 524 height 258
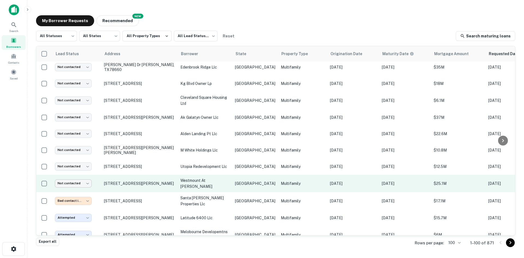
click at [77, 177] on body "Search Borrowers Contacts Saved My Borrower Requests NEW Recommended All Status…" at bounding box center [262, 129] width 524 height 258
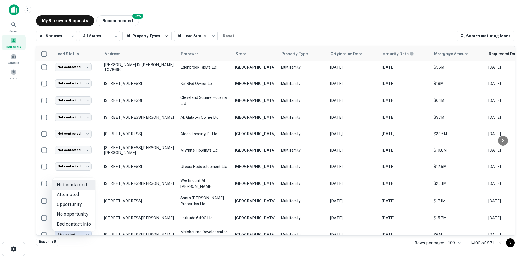
click at [76, 194] on li "Attempted" at bounding box center [73, 195] width 43 height 10
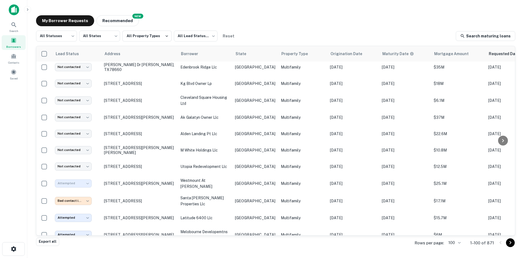
type input "*********"
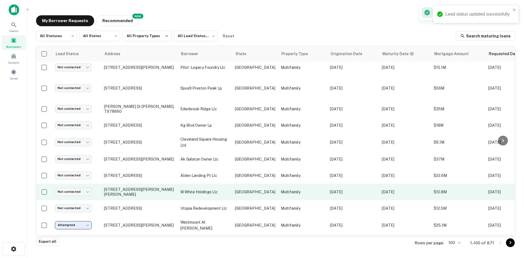
scroll to position [503, 0]
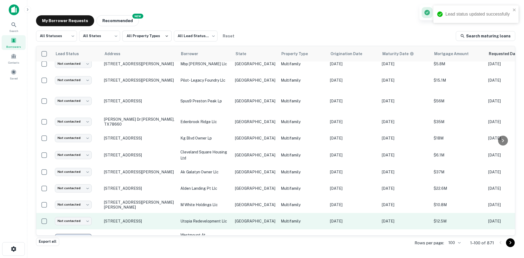
click at [237, 218] on p "[GEOGRAPHIC_DATA]" at bounding box center [255, 221] width 40 height 6
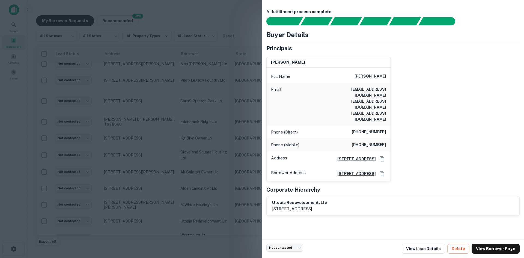
click at [376, 90] on h6 "[EMAIL_ADDRESS][DOMAIN_NAME] [EMAIL_ADDRESS][DOMAIN_NAME] [EMAIL_ADDRESS][DOMAI…" at bounding box center [354, 104] width 66 height 36
click at [136, 138] on div at bounding box center [262, 129] width 524 height 258
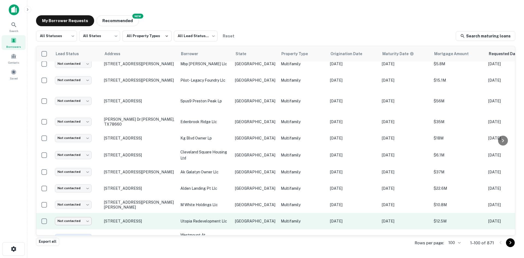
click at [85, 214] on body "Search Borrowers Contacts Saved My Borrower Requests NEW Recommended All Status…" at bounding box center [262, 129] width 524 height 258
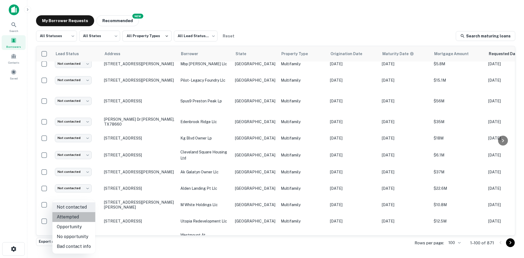
click at [82, 218] on li "Attempted" at bounding box center [73, 217] width 43 height 10
type input "*********"
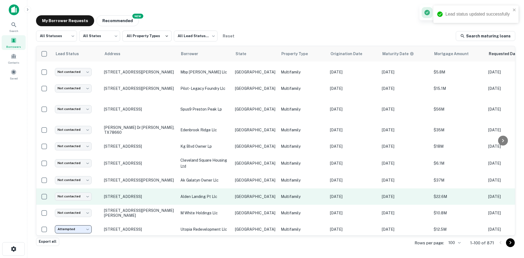
scroll to position [475, 0]
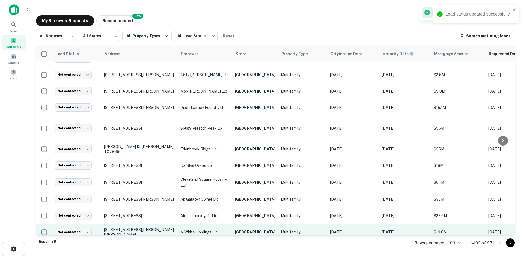
click at [327, 224] on td "[DATE]" at bounding box center [353, 232] width 52 height 16
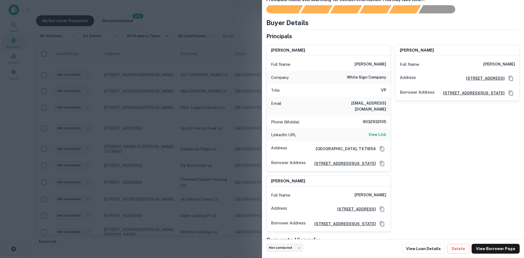
scroll to position [0, 0]
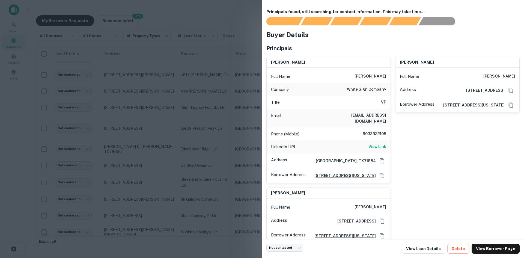
click at [259, 126] on div at bounding box center [262, 129] width 524 height 258
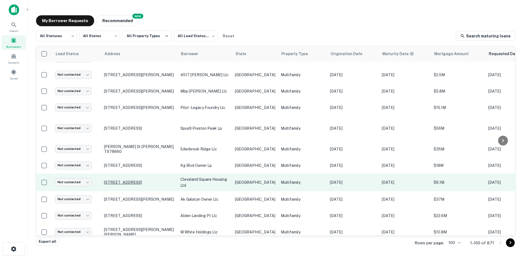
scroll to position [530, 0]
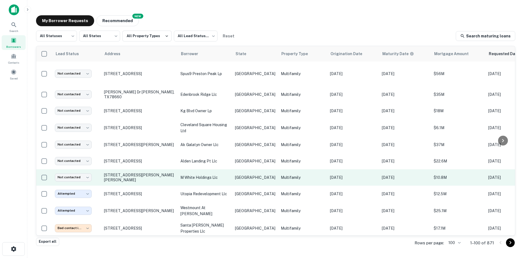
click at [215, 175] on p "m white holdings llc" at bounding box center [205, 178] width 49 height 6
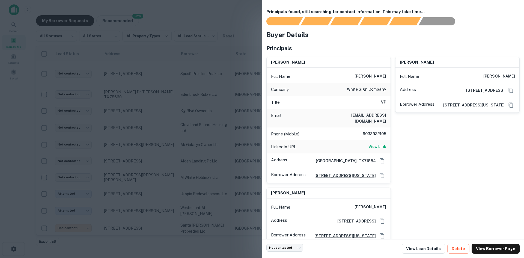
click at [151, 169] on div at bounding box center [262, 129] width 524 height 258
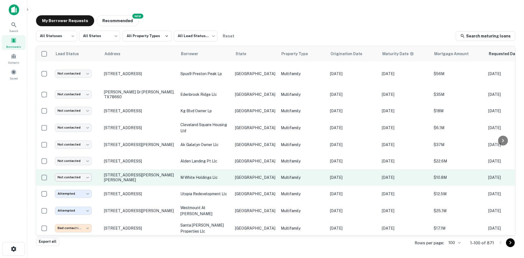
click at [83, 170] on body "Search Borrowers Contacts Saved My Borrower Requests NEW Recommended All Status…" at bounding box center [262, 129] width 524 height 258
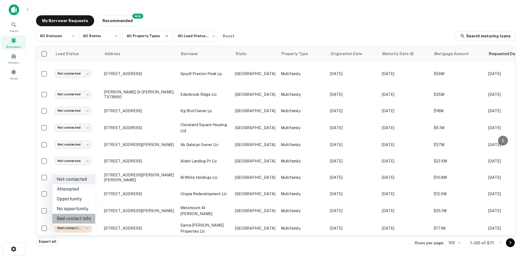
click at [82, 215] on li "Bad contact info" at bounding box center [73, 219] width 43 height 10
type input "**********"
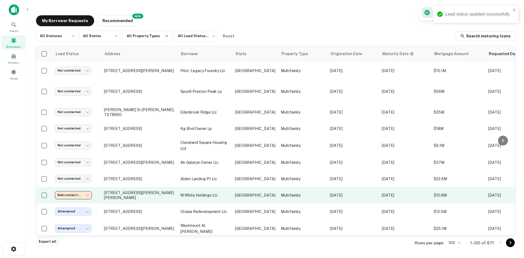
scroll to position [503, 0]
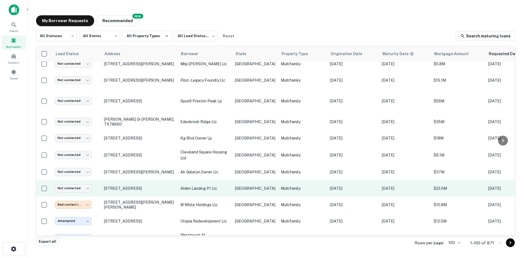
click at [296, 183] on td "Multifamily" at bounding box center [302, 188] width 49 height 16
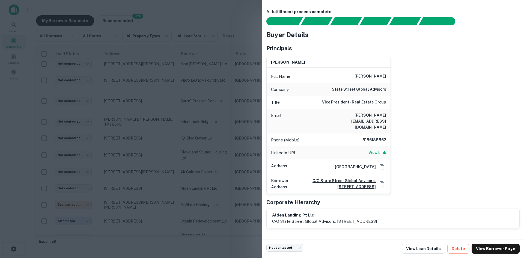
click at [378, 113] on h6 "[PERSON_NAME][EMAIL_ADDRESS][DOMAIN_NAME]" at bounding box center [354, 121] width 66 height 18
click at [152, 213] on div at bounding box center [262, 129] width 524 height 258
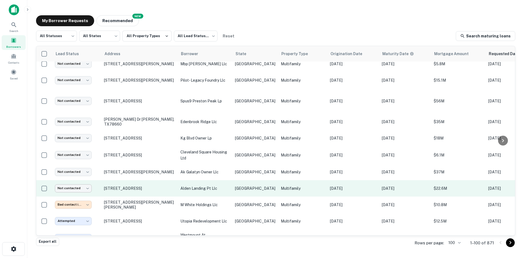
click at [83, 180] on body "Search Borrowers Contacts Saved My Borrower Requests NEW Recommended All Status…" at bounding box center [262, 129] width 524 height 258
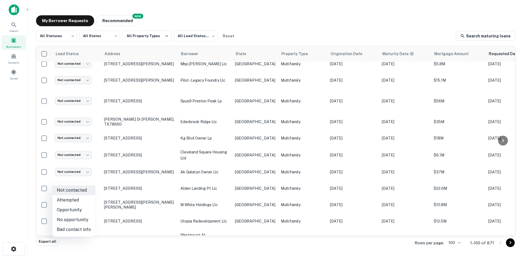
click at [85, 201] on li "Attempted" at bounding box center [73, 200] width 43 height 10
type input "*********"
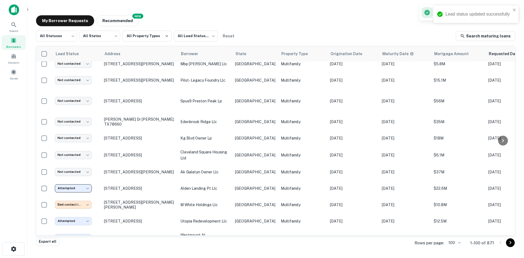
scroll to position [448, 0]
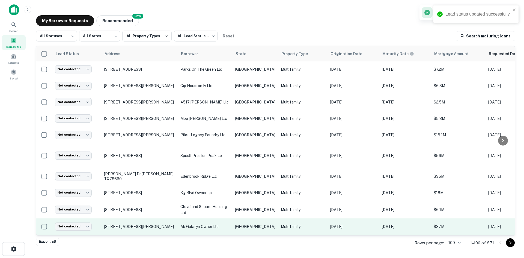
click at [239, 218] on td "[GEOGRAPHIC_DATA]" at bounding box center [255, 226] width 46 height 16
click at [215, 224] on p "ak galatyn owner llc" at bounding box center [205, 227] width 49 height 6
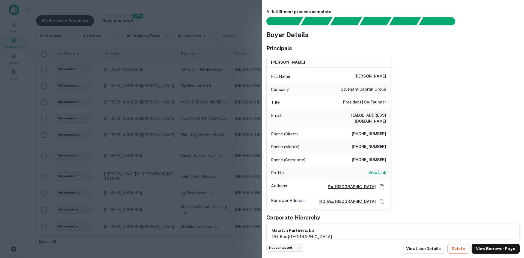
click at [367, 117] on h6 "[EMAIL_ADDRESS][DOMAIN_NAME]" at bounding box center [354, 118] width 66 height 12
click at [153, 146] on div at bounding box center [262, 129] width 524 height 258
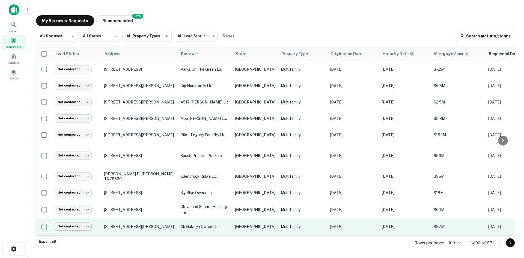
click at [85, 218] on body "Search Borrowers Contacts Saved My Borrower Requests NEW Recommended All Status…" at bounding box center [262, 129] width 524 height 258
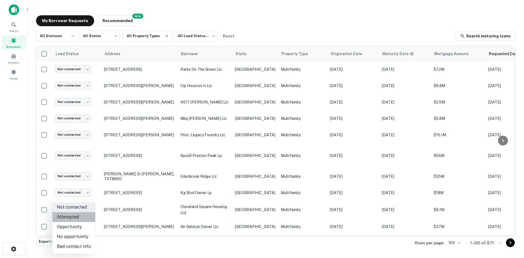
click at [78, 217] on li "Attempted" at bounding box center [73, 217] width 43 height 10
type input "*********"
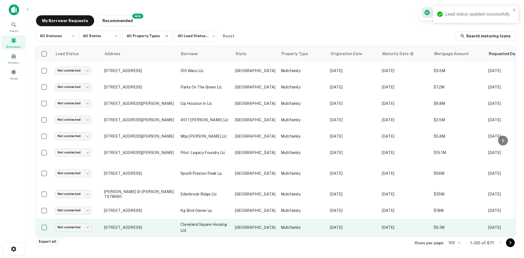
scroll to position [421, 0]
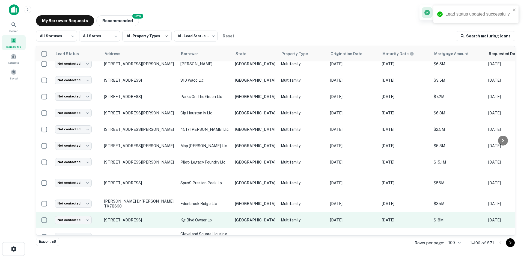
click at [305, 218] on td "Multifamily" at bounding box center [302, 220] width 49 height 16
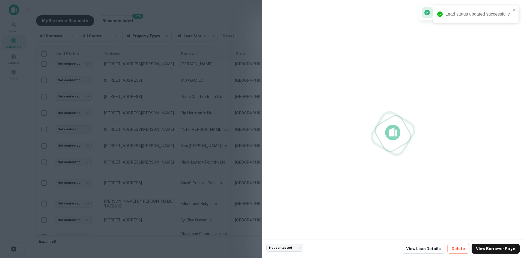
click at [233, 224] on div at bounding box center [262, 129] width 524 height 258
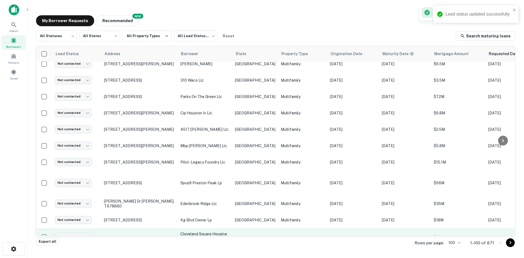
click at [279, 228] on td "Multifamily" at bounding box center [302, 236] width 49 height 17
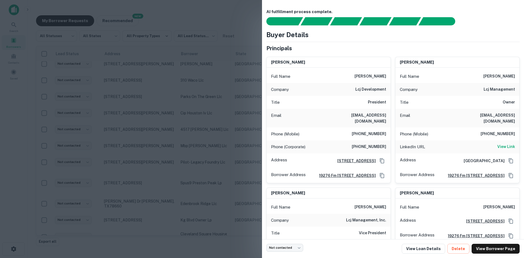
click at [370, 116] on h6 "[EMAIL_ADDRESS][DOMAIN_NAME]" at bounding box center [354, 118] width 66 height 12
drag, startPoint x: 170, startPoint y: 230, endPoint x: 165, endPoint y: 230, distance: 4.4
click at [170, 230] on div at bounding box center [262, 129] width 524 height 258
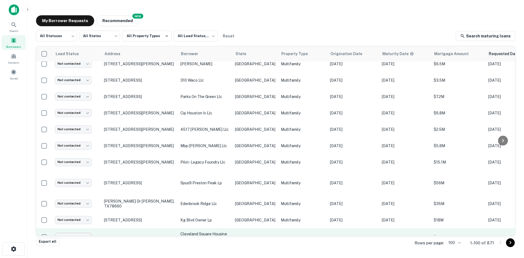
click at [77, 228] on body "Search Borrowers Contacts Saved My Borrower Requests NEW Recommended All Status…" at bounding box center [262, 129] width 524 height 258
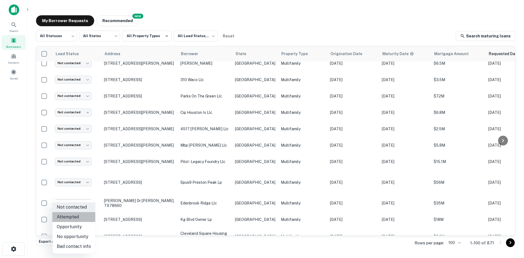
click at [76, 219] on li "Attempted" at bounding box center [73, 217] width 43 height 10
type input "*********"
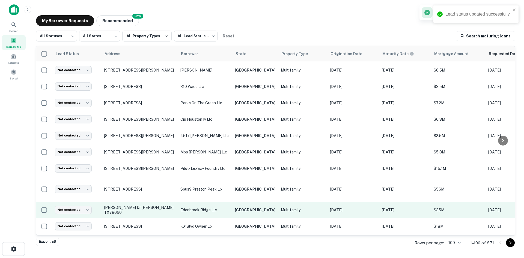
scroll to position [449, 0]
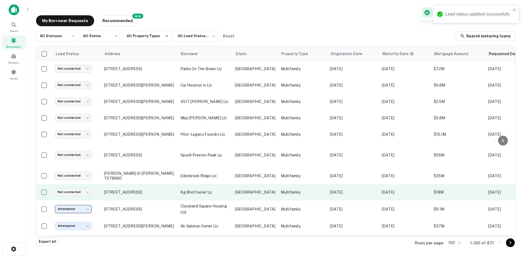
click at [281, 189] on p "Multifamily" at bounding box center [303, 192] width 44 height 6
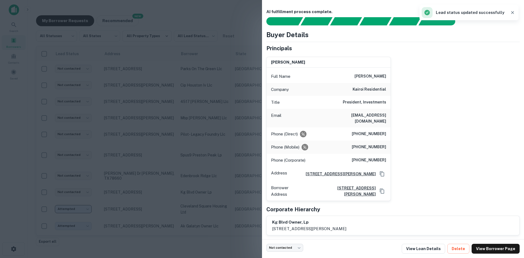
click at [360, 116] on h6 "[EMAIL_ADDRESS][DOMAIN_NAME]" at bounding box center [354, 118] width 66 height 12
click at [177, 160] on div at bounding box center [262, 129] width 524 height 258
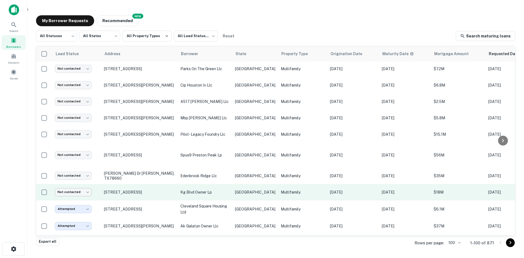
click at [84, 181] on body "Search Borrowers Contacts Saved My Borrower Requests NEW Recommended All Status…" at bounding box center [262, 129] width 524 height 258
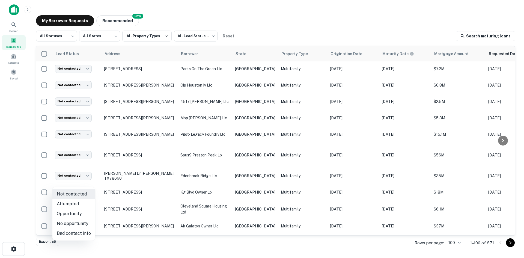
click at [81, 205] on li "Attempted" at bounding box center [73, 204] width 43 height 10
type input "*********"
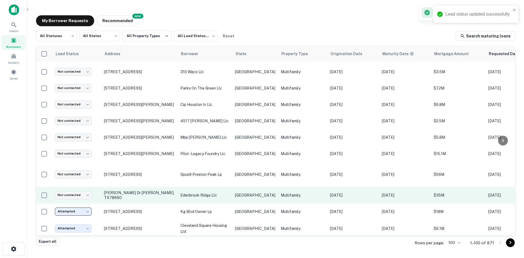
scroll to position [421, 0]
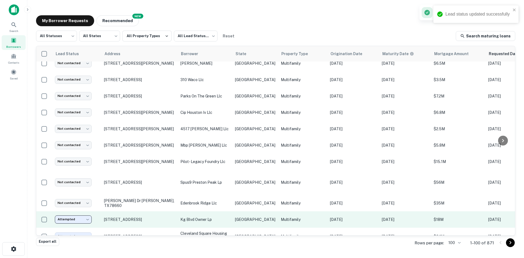
click at [251, 211] on td "[GEOGRAPHIC_DATA]" at bounding box center [255, 219] width 46 height 16
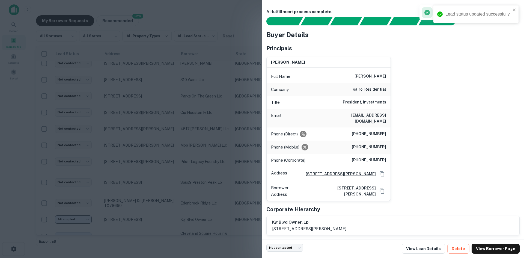
click at [226, 198] on div at bounding box center [262, 129] width 524 height 258
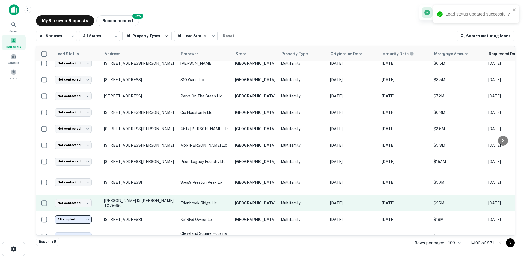
click at [231, 195] on td "edenbrook ridge llc" at bounding box center [205, 203] width 55 height 16
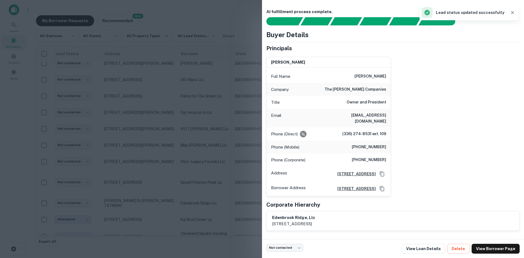
click at [366, 114] on h6 "[EMAIL_ADDRESS][DOMAIN_NAME]" at bounding box center [354, 118] width 66 height 12
click at [144, 185] on div at bounding box center [262, 129] width 524 height 258
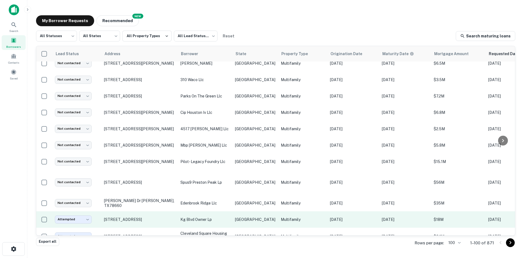
click at [278, 211] on td "Multifamily" at bounding box center [302, 219] width 49 height 16
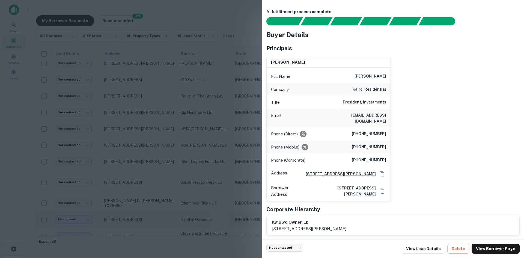
click at [255, 192] on div at bounding box center [262, 129] width 524 height 258
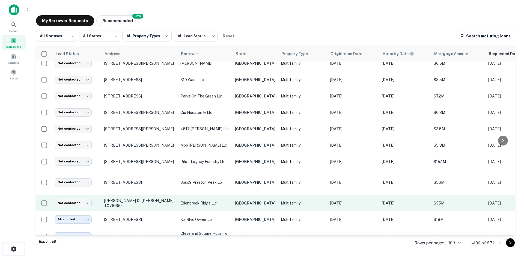
click at [247, 195] on td "[GEOGRAPHIC_DATA]" at bounding box center [255, 203] width 46 height 16
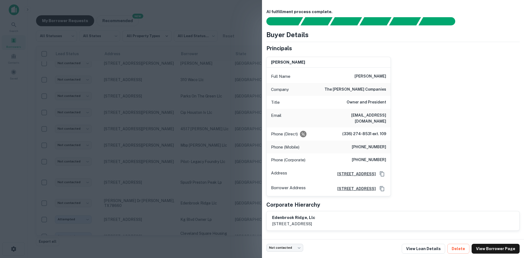
click at [235, 142] on div at bounding box center [262, 129] width 524 height 258
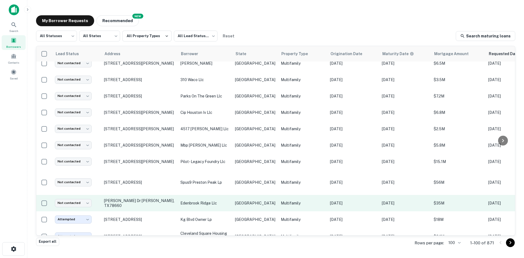
click at [281, 200] on p "Multifamily" at bounding box center [303, 203] width 44 height 6
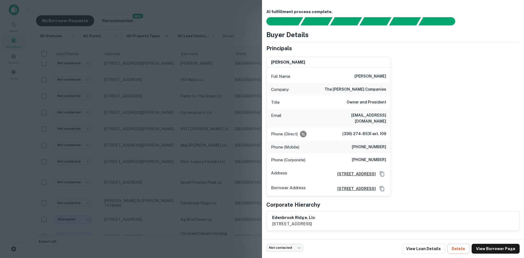
click at [317, 153] on div "Phone (Corporate) [PHONE_NUMBER]" at bounding box center [329, 159] width 124 height 13
click at [220, 191] on div at bounding box center [262, 129] width 524 height 258
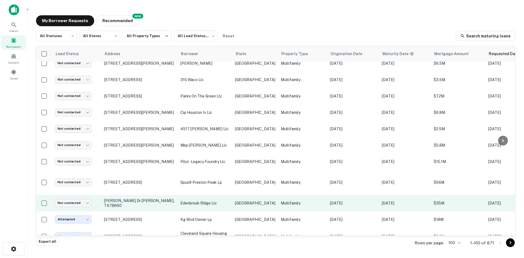
click at [281, 200] on p "Multifamily" at bounding box center [303, 203] width 44 height 6
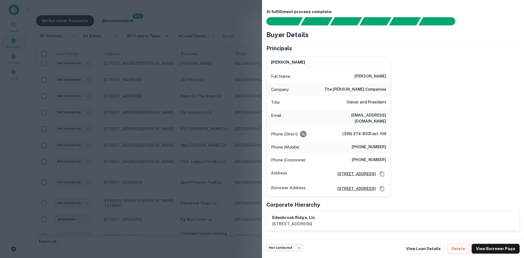
click at [203, 193] on div at bounding box center [262, 129] width 524 height 258
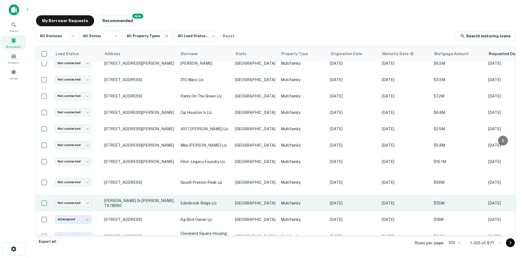
click at [280, 200] on td "Multifamily" at bounding box center [302, 203] width 49 height 16
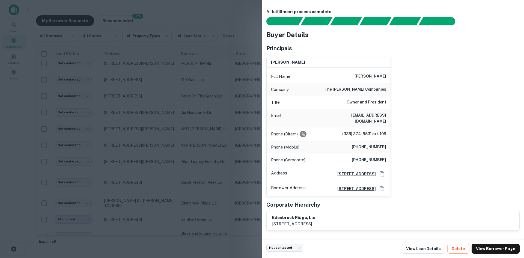
click at [161, 127] on div at bounding box center [262, 129] width 524 height 258
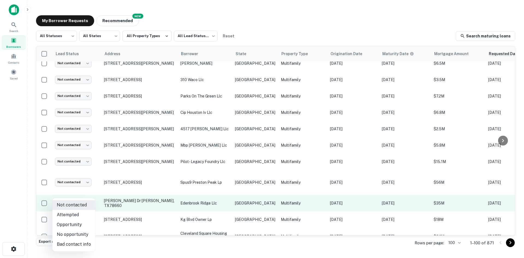
click at [64, 197] on body "Search Borrowers Contacts Saved My Borrower Requests NEW Recommended All Status…" at bounding box center [262, 129] width 524 height 258
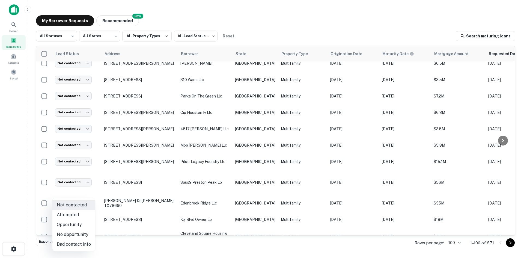
click at [73, 216] on li "Attempted" at bounding box center [73, 215] width 43 height 10
type input "*********"
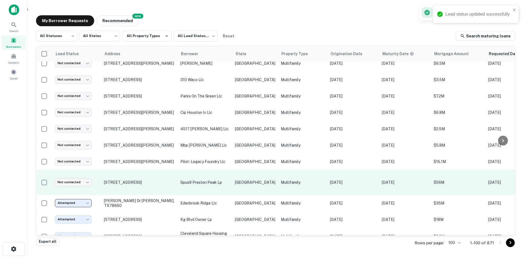
click at [278, 184] on td "Multifamily" at bounding box center [302, 182] width 49 height 25
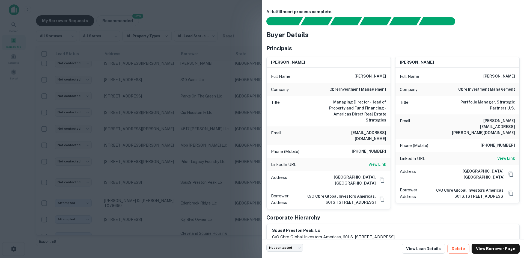
click at [483, 118] on h6 "[PERSON_NAME][EMAIL_ADDRESS][PERSON_NAME][DOMAIN_NAME]" at bounding box center [483, 127] width 66 height 18
click at [367, 126] on div "Email [EMAIL_ADDRESS][DOMAIN_NAME]" at bounding box center [329, 135] width 124 height 19
click at [188, 120] on div at bounding box center [262, 129] width 524 height 258
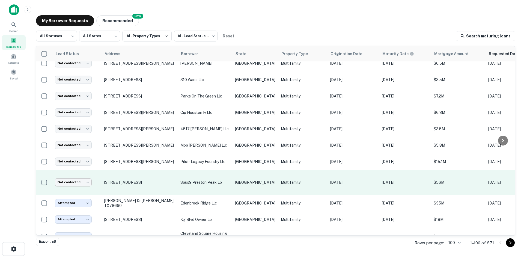
click at [85, 170] on body "Search Borrowers Contacts Saved My Borrower Requests NEW Recommended All Status…" at bounding box center [262, 129] width 524 height 258
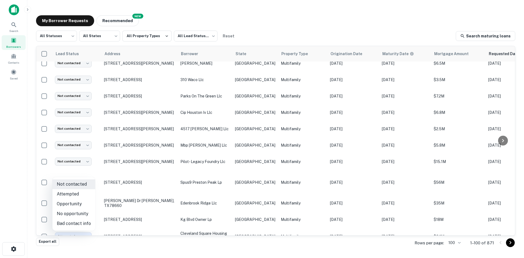
click at [82, 220] on li "Bad contact info" at bounding box center [73, 224] width 43 height 10
type input "**********"
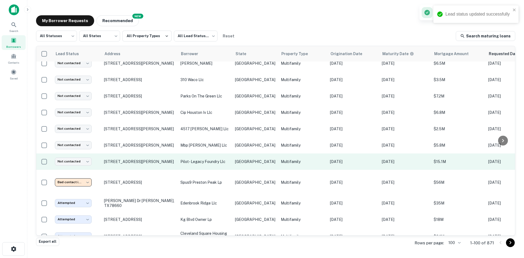
scroll to position [394, 0]
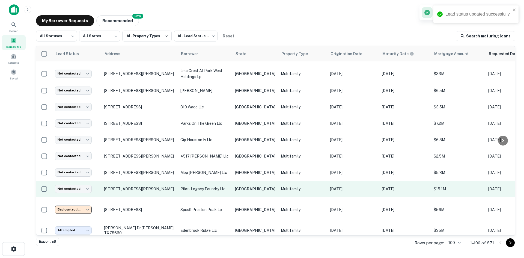
click at [333, 181] on td "[DATE]" at bounding box center [353, 189] width 52 height 16
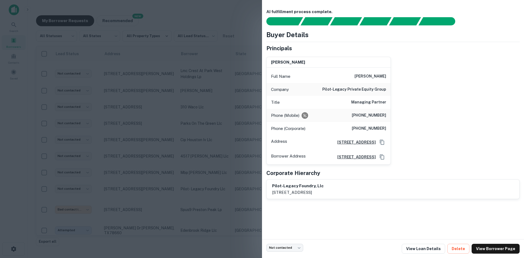
click at [376, 115] on h6 "[PHONE_NUMBER]" at bounding box center [369, 115] width 34 height 7
click at [367, 106] on div "Title Managing Partner" at bounding box center [329, 102] width 124 height 13
click at [94, 114] on div at bounding box center [262, 129] width 524 height 258
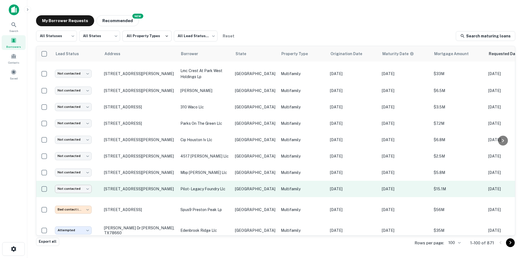
click at [80, 183] on body "Search Borrowers Contacts Saved My Borrower Requests NEW Recommended All Status…" at bounding box center [262, 129] width 524 height 258
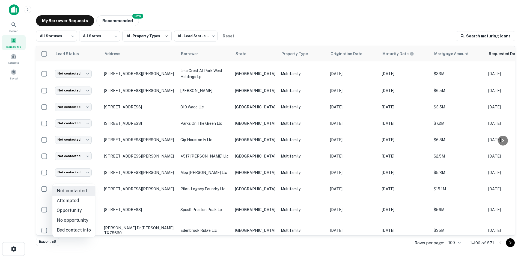
click at [71, 228] on li "Bad contact info" at bounding box center [73, 230] width 43 height 10
type input "**********"
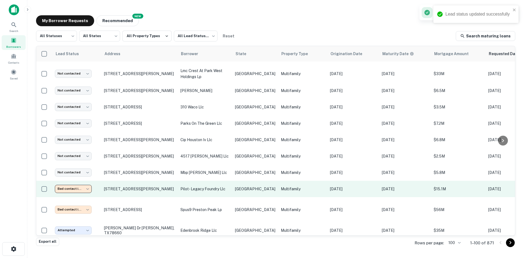
click at [204, 186] on p "pilot- legacy foundry llc" at bounding box center [205, 189] width 49 height 6
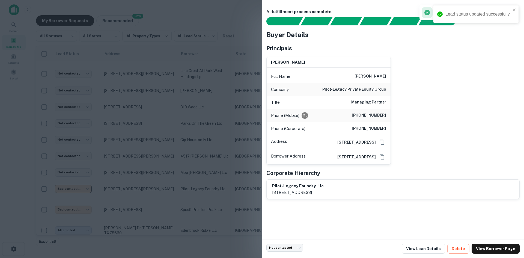
click at [224, 181] on div at bounding box center [262, 129] width 524 height 258
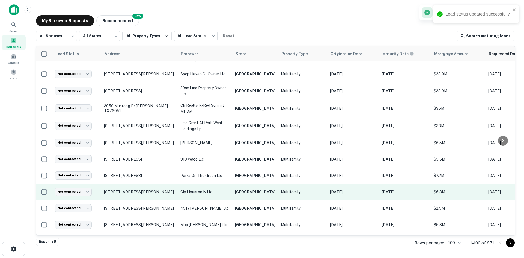
scroll to position [339, 0]
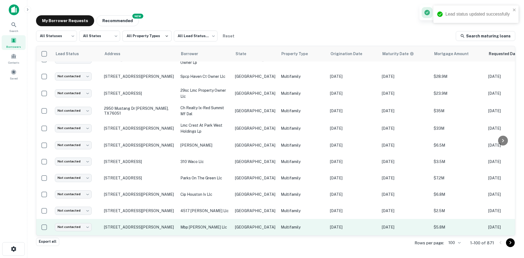
click at [232, 219] on td "mbp [PERSON_NAME] llc" at bounding box center [205, 227] width 55 height 16
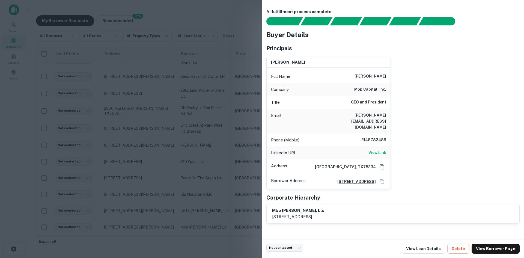
click at [365, 112] on h6 "[PERSON_NAME][EMAIL_ADDRESS][DOMAIN_NAME]" at bounding box center [354, 121] width 66 height 18
click at [151, 204] on div at bounding box center [262, 129] width 524 height 258
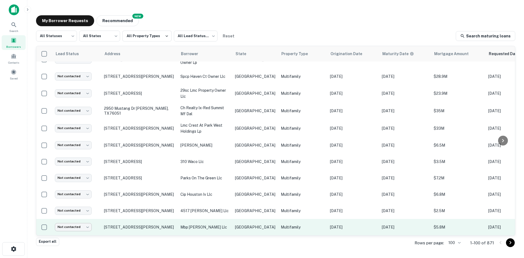
click at [82, 216] on body "Search Borrowers Contacts Saved My Borrower Requests NEW Recommended All Status…" at bounding box center [262, 129] width 524 height 258
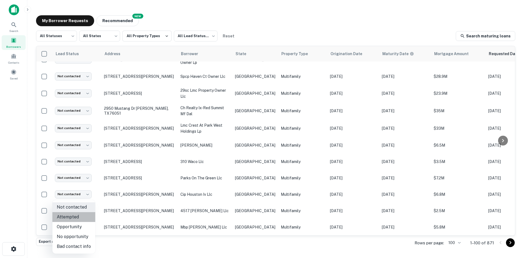
click at [75, 218] on li "Attempted" at bounding box center [73, 217] width 43 height 10
type input "*********"
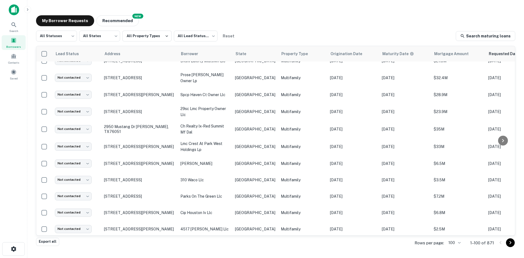
scroll to position [312, 0]
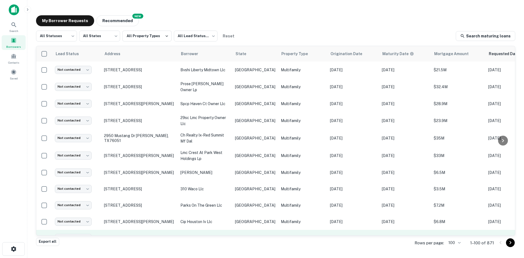
click at [278, 230] on td "Multifamily" at bounding box center [302, 238] width 49 height 16
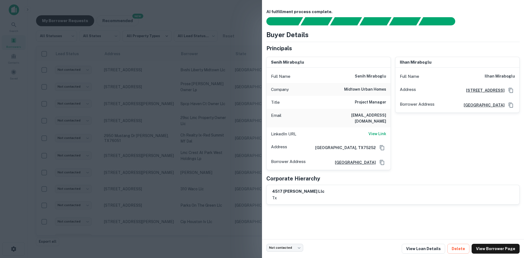
click at [375, 117] on h6 "[EMAIL_ADDRESS][DOMAIN_NAME]" at bounding box center [354, 118] width 66 height 12
click at [72, 229] on div at bounding box center [262, 129] width 524 height 258
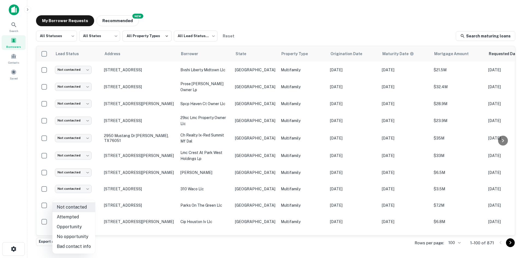
click at [72, 229] on body "Search Borrowers Contacts Saved My Borrower Requests NEW Recommended All Status…" at bounding box center [262, 129] width 524 height 258
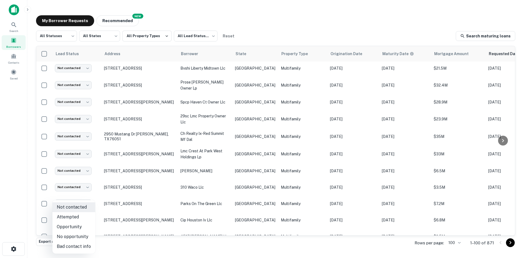
click at [75, 217] on li "Attempted" at bounding box center [73, 217] width 43 height 10
type input "*********"
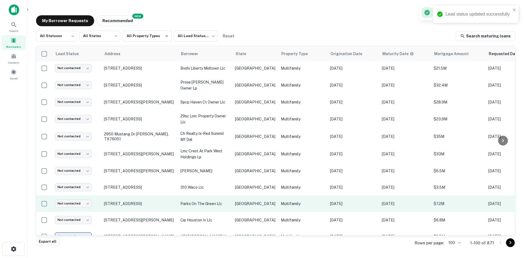
scroll to position [286, 0]
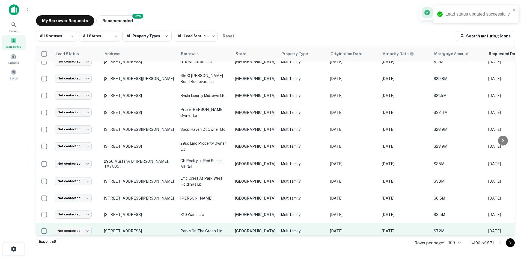
click at [227, 228] on p "parks on the green llc" at bounding box center [205, 231] width 49 height 6
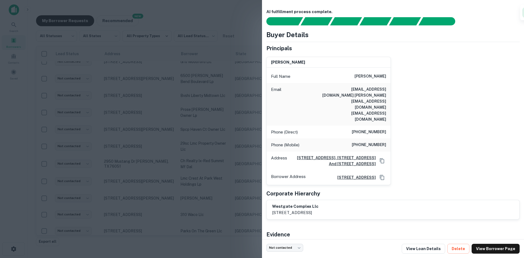
click at [372, 87] on h6 "[EMAIL_ADDRESS][DOMAIN_NAME] [PERSON_NAME][EMAIL_ADDRESS][DOMAIN_NAME] [EMAIL_A…" at bounding box center [354, 104] width 66 height 36
click at [370, 89] on h6 "[EMAIL_ADDRESS][DOMAIN_NAME] [PERSON_NAME][EMAIL_ADDRESS][DOMAIN_NAME] [EMAIL_A…" at bounding box center [354, 104] width 66 height 36
drag, startPoint x: 386, startPoint y: 88, endPoint x: 350, endPoint y: 88, distance: 35.5
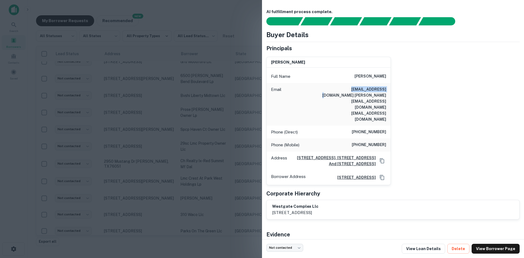
click at [350, 88] on div "Email [EMAIL_ADDRESS][DOMAIN_NAME] [PERSON_NAME][EMAIL_ADDRESS][DOMAIN_NAME] [E…" at bounding box center [329, 104] width 124 height 43
drag, startPoint x: 110, startPoint y: 117, endPoint x: 142, endPoint y: 200, distance: 89.6
click at [110, 117] on div at bounding box center [262, 129] width 524 height 258
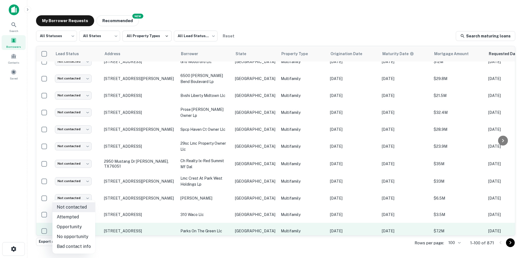
click at [84, 223] on body "Search Borrowers Contacts Saved My Borrower Requests NEW Recommended All Status…" at bounding box center [262, 129] width 524 height 258
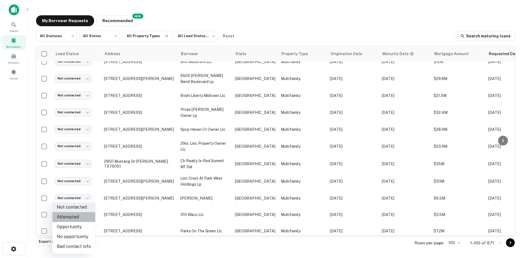
click at [79, 219] on li "Attempted" at bounding box center [73, 217] width 43 height 10
type input "*********"
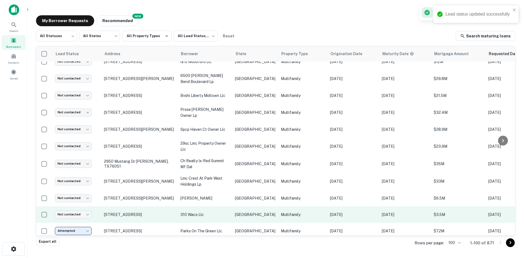
click at [244, 212] on p "[GEOGRAPHIC_DATA]" at bounding box center [255, 215] width 40 height 6
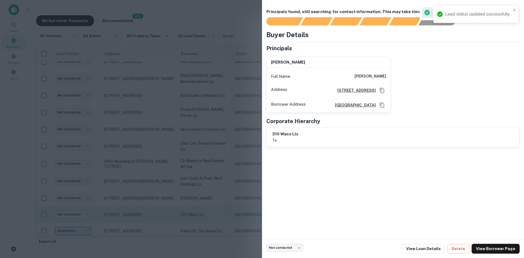
drag, startPoint x: 143, startPoint y: 199, endPoint x: 76, endPoint y: 209, distance: 67.9
click at [143, 199] on div at bounding box center [262, 129] width 524 height 258
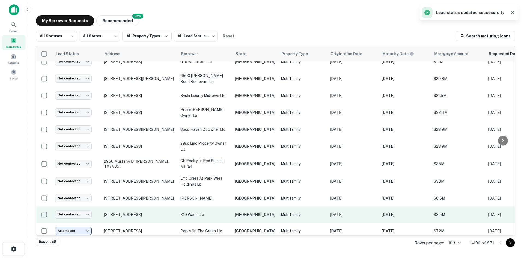
click at [70, 206] on td "Not contacted **** ​" at bounding box center [76, 214] width 49 height 16
click at [69, 202] on body "Lead status updated successfully Search Borrowers Contacts Saved My Borrower Re…" at bounding box center [262, 129] width 524 height 258
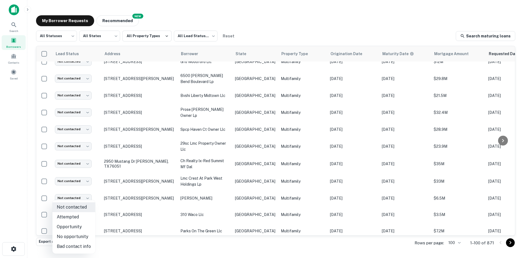
click at [82, 244] on li "Bad contact info" at bounding box center [73, 247] width 43 height 10
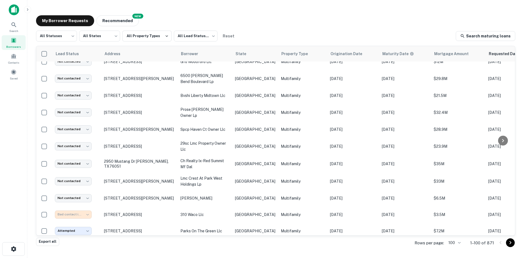
type input "**********"
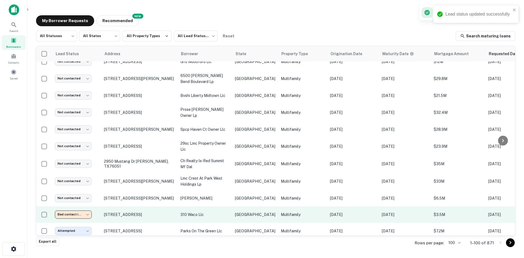
scroll to position [259, 0]
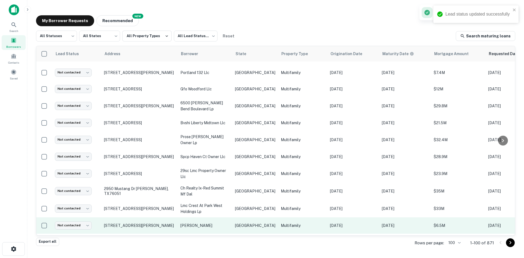
click at [285, 223] on p "Multifamily" at bounding box center [303, 226] width 44 height 6
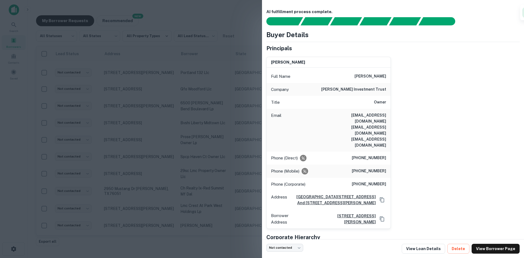
click at [380, 117] on h6 "[EMAIL_ADDRESS][DOMAIN_NAME] [EMAIL_ADDRESS][DOMAIN_NAME] [EMAIL_ADDRESS][DOMAI…" at bounding box center [354, 130] width 66 height 36
drag, startPoint x: 384, startPoint y: 116, endPoint x: 309, endPoint y: 116, distance: 74.8
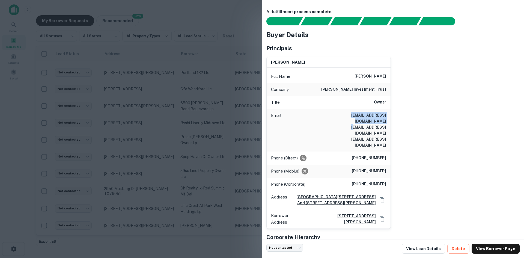
click at [309, 116] on div "Email [EMAIL_ADDRESS][DOMAIN_NAME] [EMAIL_ADDRESS][DOMAIN_NAME] [EMAIL_ADDRESS]…" at bounding box center [329, 130] width 124 height 43
click at [93, 194] on div at bounding box center [262, 129] width 524 height 258
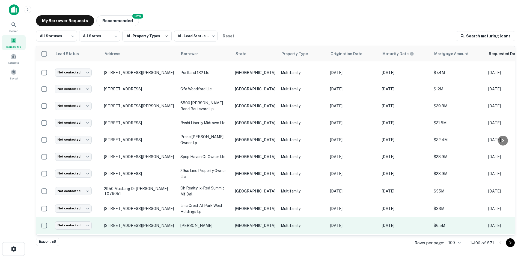
click at [67, 220] on td "Not contacted **** ​" at bounding box center [76, 225] width 49 height 16
click at [71, 216] on body "Search Borrowers Contacts Saved My Borrower Requests NEW Recommended All Status…" at bounding box center [262, 129] width 524 height 258
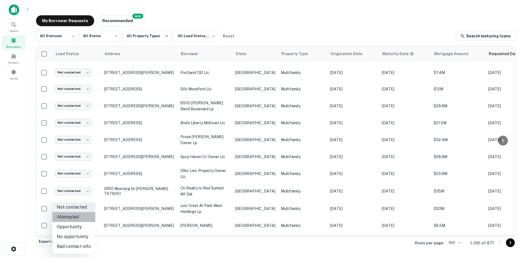
click at [74, 216] on li "Attempted" at bounding box center [73, 217] width 43 height 10
type input "*********"
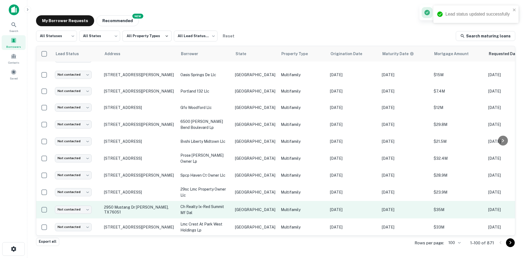
scroll to position [232, 0]
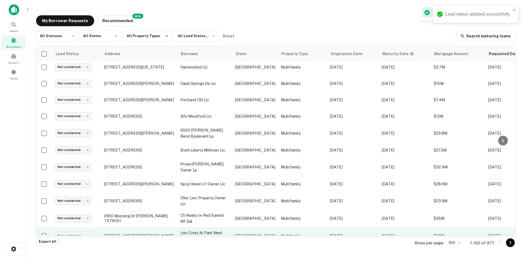
click at [225, 230] on p "lmc crest at park west holdings lp" at bounding box center [205, 236] width 49 height 12
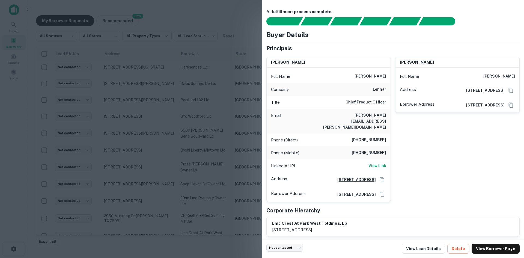
click at [371, 112] on h6 "[PERSON_NAME][EMAIL_ADDRESS][PERSON_NAME][DOMAIN_NAME]" at bounding box center [354, 121] width 66 height 18
click at [438, 149] on div "[PERSON_NAME] Full Name [PERSON_NAME] Address [STREET_ADDRESS][GEOGRAPHIC_DATA]…" at bounding box center [455, 127] width 129 height 150
click at [222, 128] on div at bounding box center [262, 129] width 524 height 258
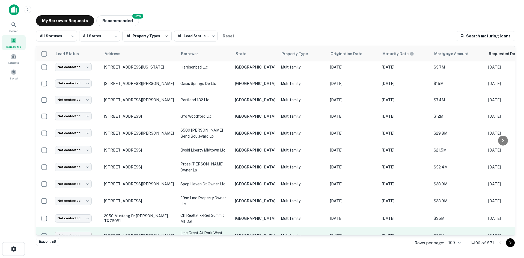
click at [72, 226] on body "Search Borrowers Contacts Saved My Borrower Requests NEW Recommended All Status…" at bounding box center [262, 129] width 524 height 258
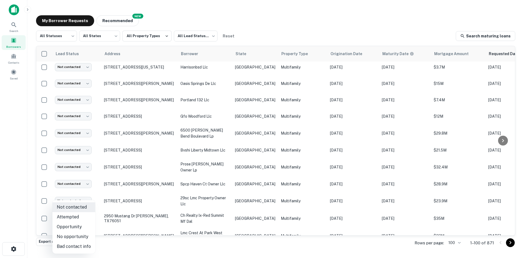
click at [76, 244] on li "Bad contact info" at bounding box center [73, 247] width 43 height 10
type input "**********"
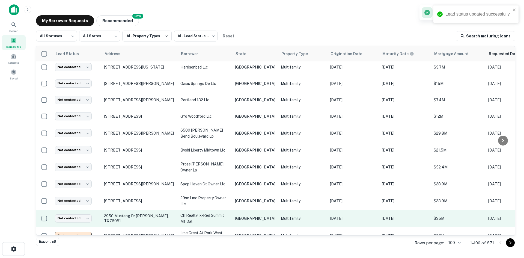
click at [256, 215] on p "[GEOGRAPHIC_DATA]" at bounding box center [255, 218] width 40 height 6
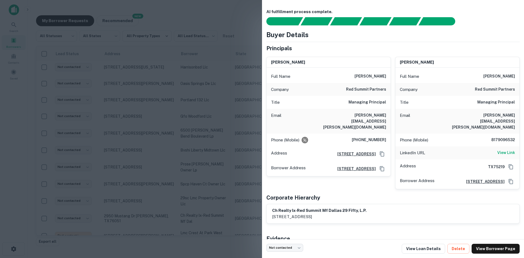
click at [367, 118] on h6 "[PERSON_NAME][EMAIL_ADDRESS][PERSON_NAME][DOMAIN_NAME]" at bounding box center [354, 121] width 66 height 18
click at [85, 206] on div at bounding box center [262, 129] width 524 height 258
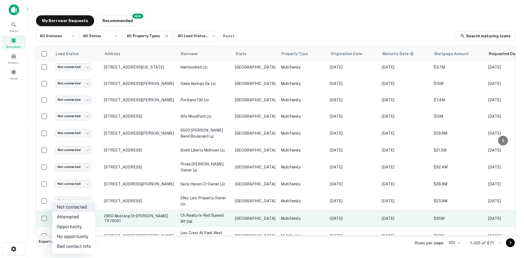
click at [81, 209] on body "Search Borrowers Contacts Saved My Borrower Requests NEW Recommended All Status…" at bounding box center [262, 129] width 524 height 258
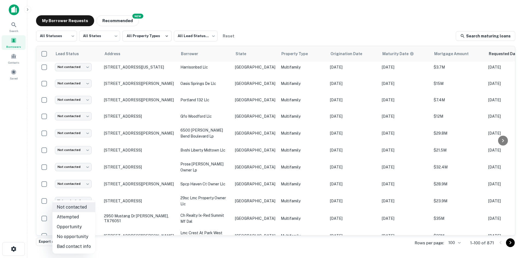
click at [81, 214] on li "Attempted" at bounding box center [73, 217] width 43 height 10
type input "*********"
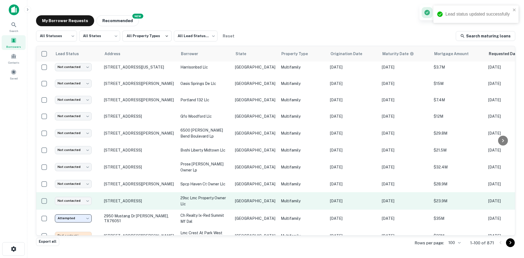
click at [242, 198] on p "[GEOGRAPHIC_DATA]" at bounding box center [255, 201] width 40 height 6
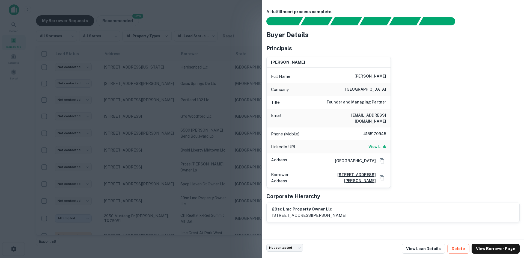
click at [367, 117] on h6 "[EMAIL_ADDRESS][DOMAIN_NAME]" at bounding box center [354, 118] width 66 height 12
click at [116, 198] on div at bounding box center [262, 129] width 524 height 258
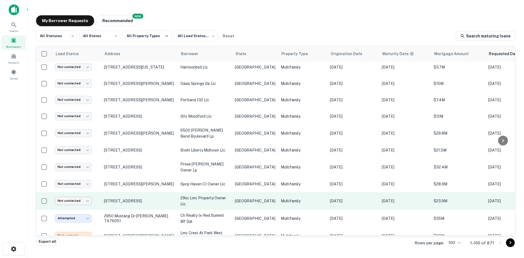
click at [79, 192] on body "Search Borrowers Contacts Saved My Borrower Requests NEW Recommended All Status…" at bounding box center [262, 129] width 524 height 258
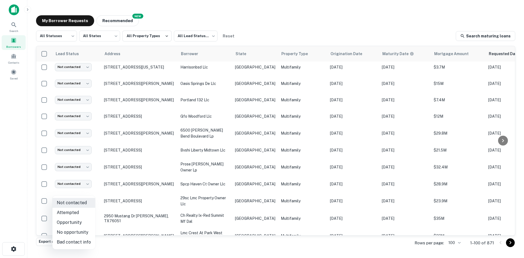
click at [79, 213] on li "Attempted" at bounding box center [73, 213] width 43 height 10
type input "*********"
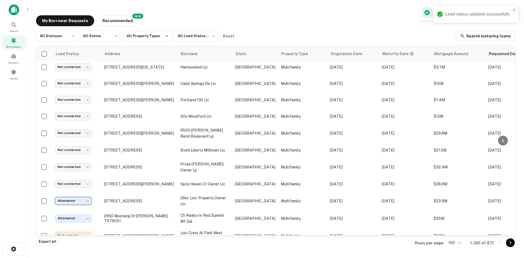
scroll to position [205, 0]
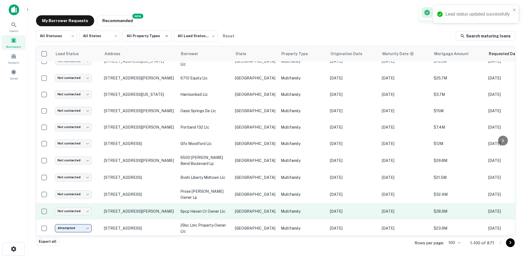
click at [208, 205] on td "spcp haven ct owner llc" at bounding box center [205, 211] width 55 height 16
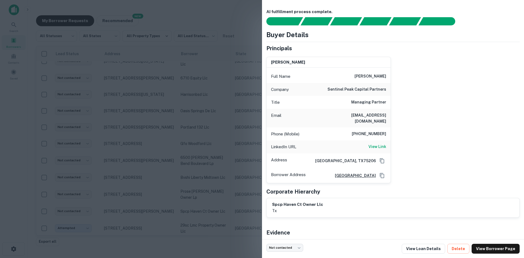
click at [361, 113] on h6 "[EMAIL_ADDRESS][DOMAIN_NAME]" at bounding box center [354, 118] width 66 height 12
drag, startPoint x: 136, startPoint y: 163, endPoint x: 83, endPoint y: 198, distance: 63.5
click at [136, 163] on div at bounding box center [262, 129] width 524 height 258
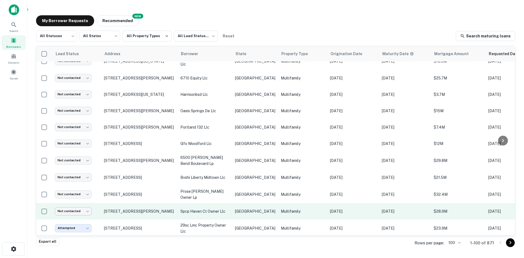
click at [83, 198] on body "Search Borrowers Contacts Saved My Borrower Requests NEW Recommended All Status…" at bounding box center [262, 129] width 524 height 258
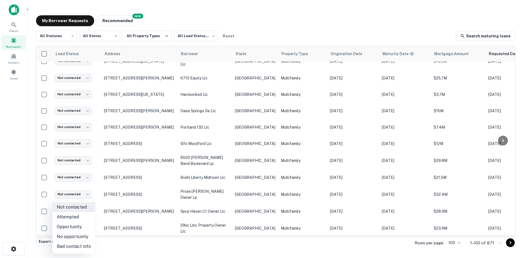
click at [75, 216] on li "Attempted" at bounding box center [73, 217] width 43 height 10
type input "*********"
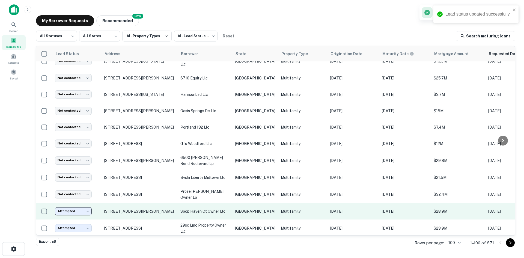
scroll to position [177, 0]
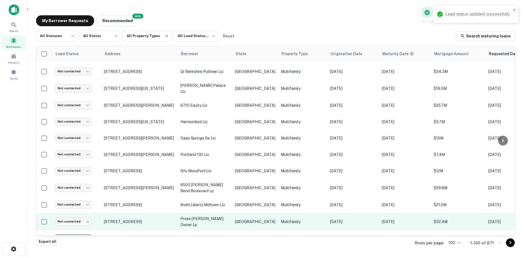
click at [252, 219] on p "[GEOGRAPHIC_DATA]" at bounding box center [255, 222] width 40 height 6
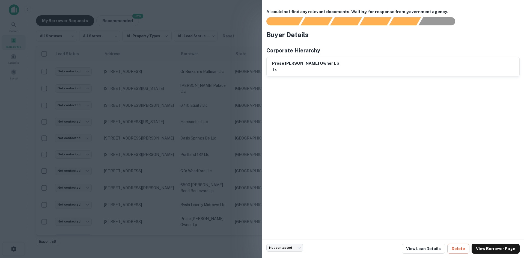
click at [252, 104] on div at bounding box center [262, 129] width 524 height 258
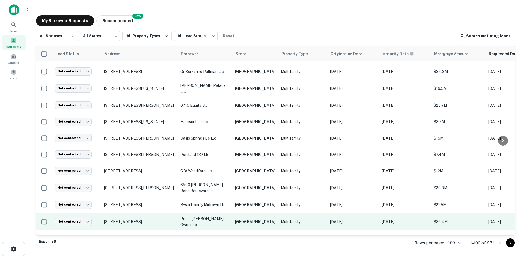
click at [240, 213] on td "[GEOGRAPHIC_DATA]" at bounding box center [255, 221] width 46 height 17
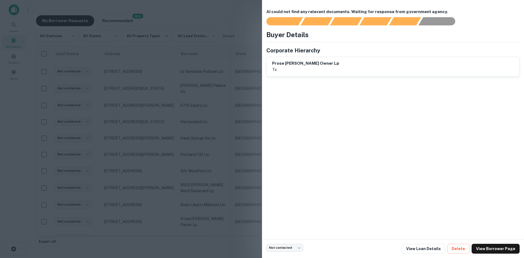
click at [243, 164] on div at bounding box center [262, 129] width 524 height 258
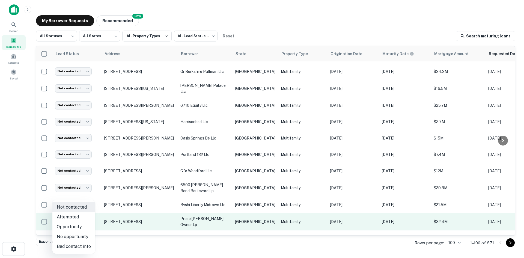
click at [87, 210] on body "Search Borrowers Contacts Saved My Borrower Requests NEW Recommended All Status…" at bounding box center [262, 129] width 524 height 258
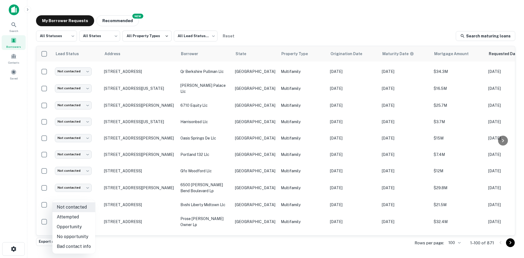
click at [81, 243] on li "Bad contact info" at bounding box center [73, 247] width 43 height 10
type input "**********"
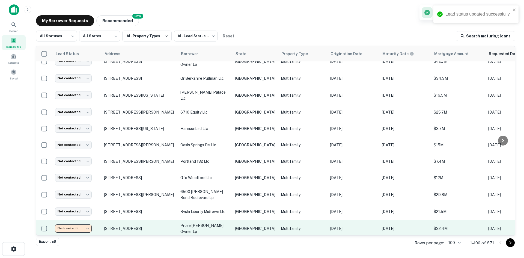
scroll to position [150, 0]
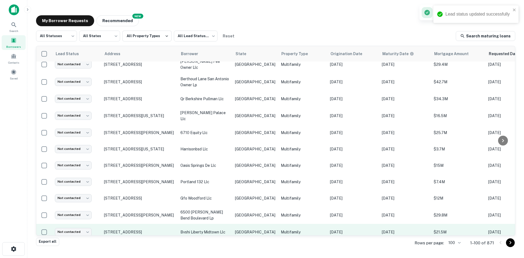
click at [255, 228] on td "[GEOGRAPHIC_DATA]" at bounding box center [255, 232] width 46 height 16
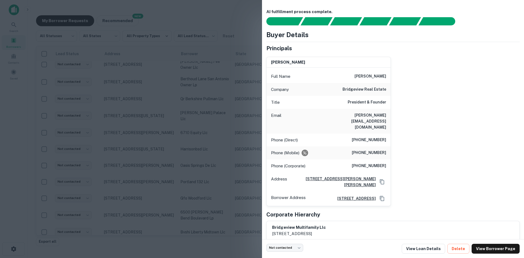
click at [368, 115] on h6 "[PERSON_NAME][EMAIL_ADDRESS][DOMAIN_NAME]" at bounding box center [354, 121] width 66 height 18
click at [166, 188] on div at bounding box center [262, 129] width 524 height 258
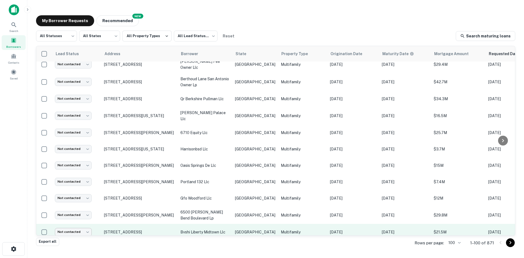
click at [73, 223] on body "Search Borrowers Contacts Saved My Borrower Requests NEW Recommended All Status…" at bounding box center [262, 129] width 524 height 258
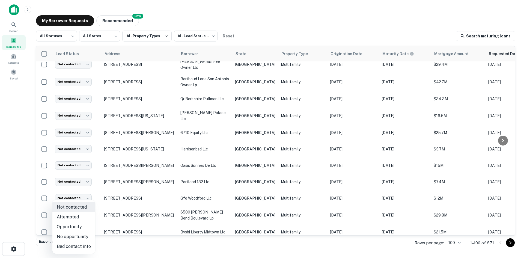
click at [75, 215] on li "Attempted" at bounding box center [73, 217] width 43 height 10
type input "*********"
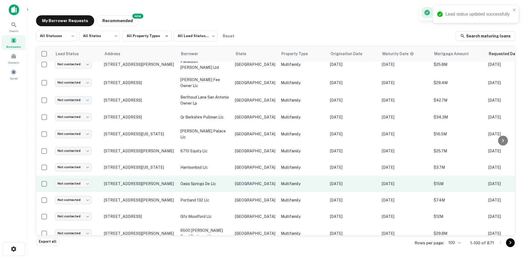
scroll to position [123, 0]
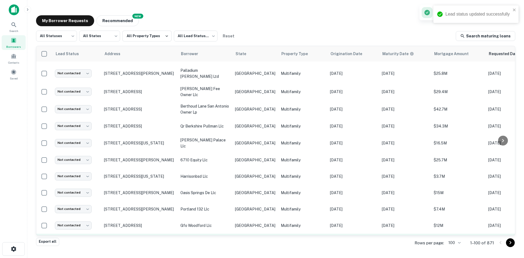
click at [231, 234] on td "6500 [PERSON_NAME] bend boulevard lp" at bounding box center [205, 242] width 55 height 17
